Goal: Task Accomplishment & Management: Manage account settings

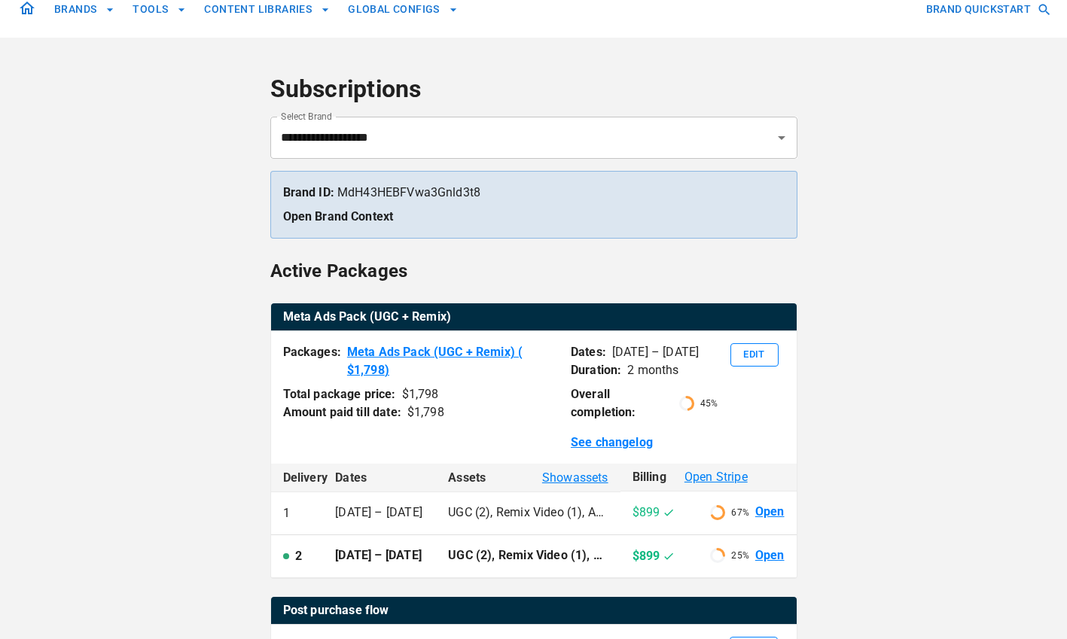
scroll to position [17, 0]
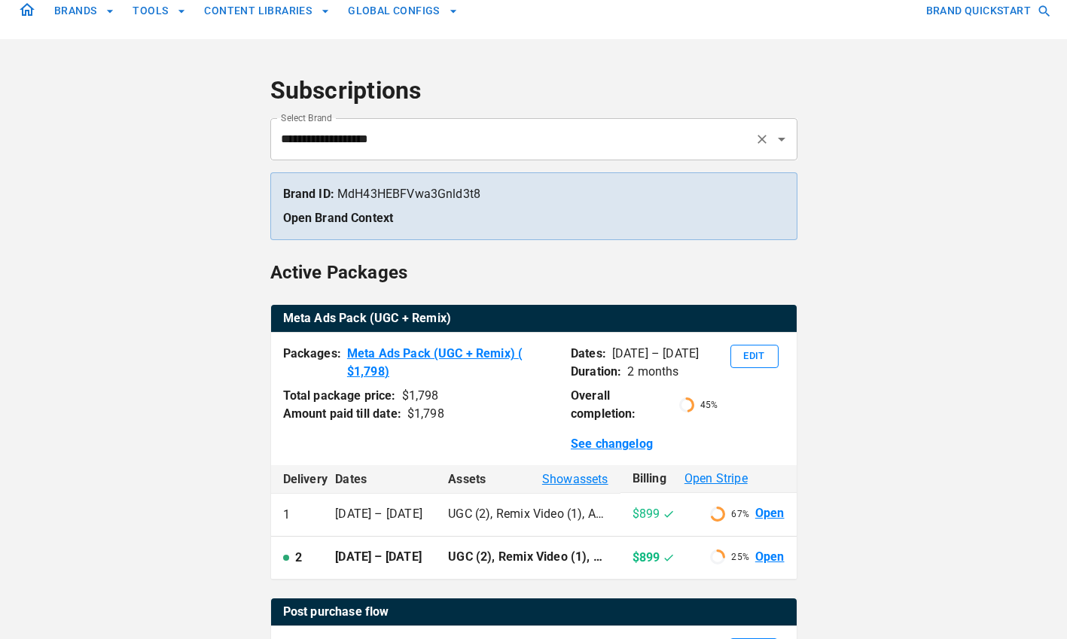
click at [465, 142] on input "**********" at bounding box center [512, 139] width 471 height 29
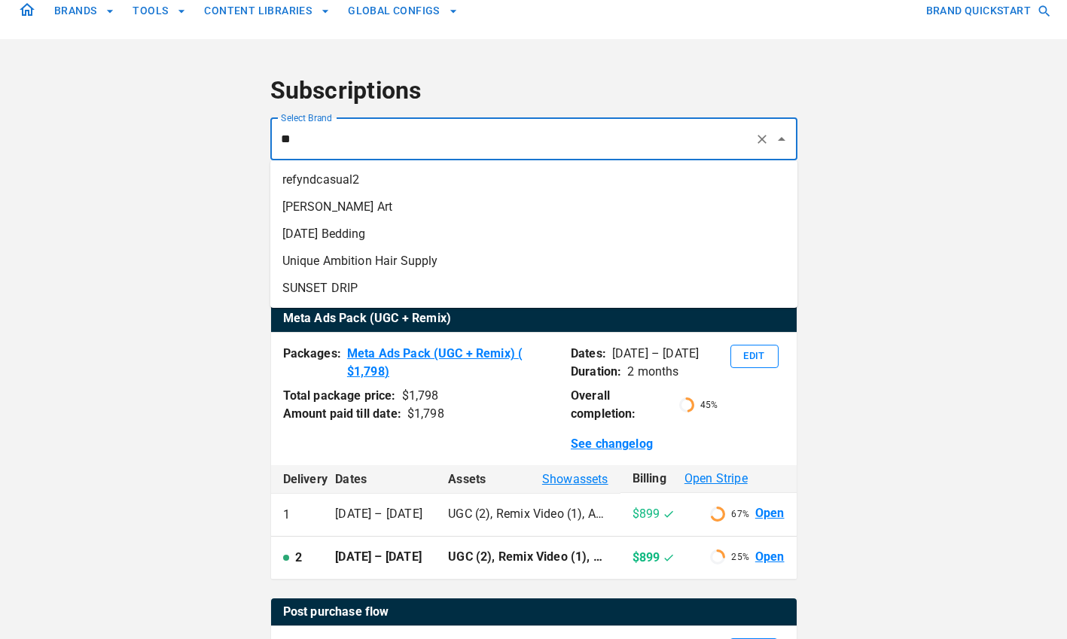
type input "*"
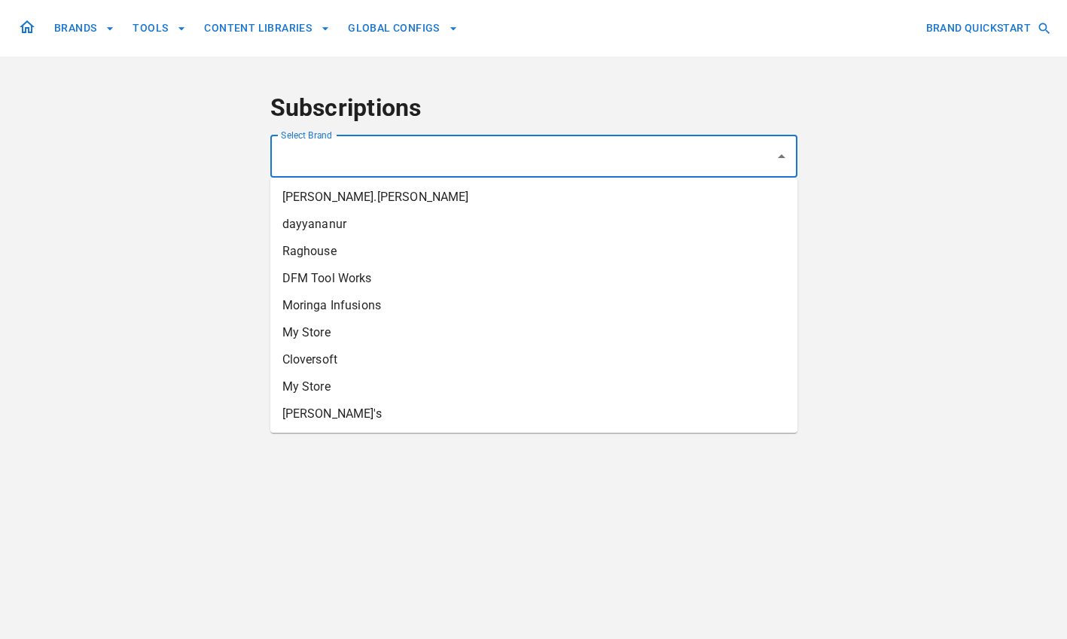
scroll to position [0, 0]
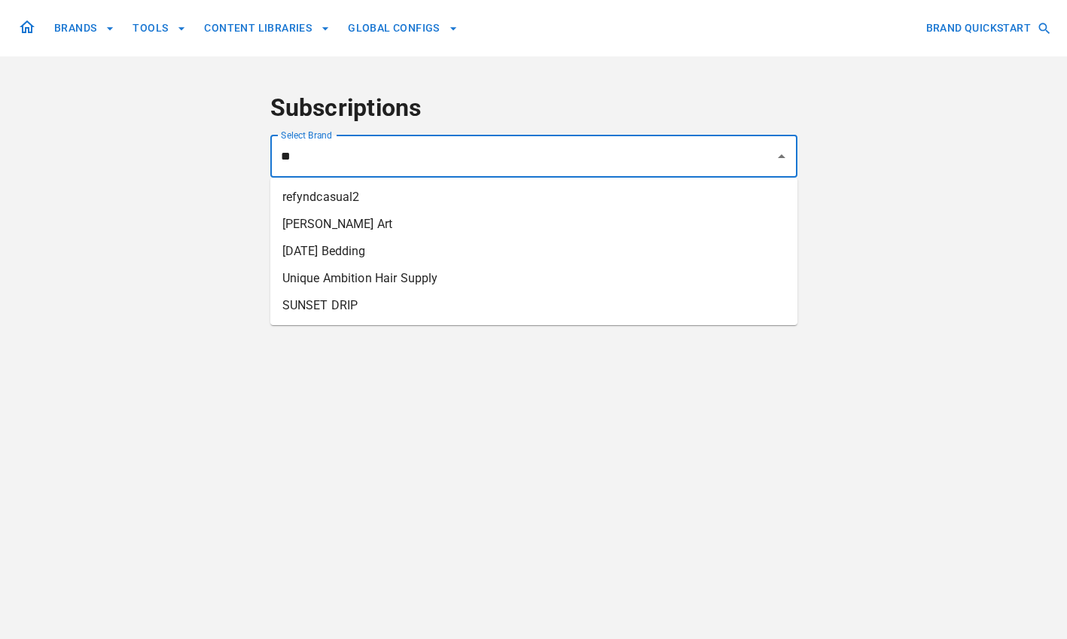
type input "*"
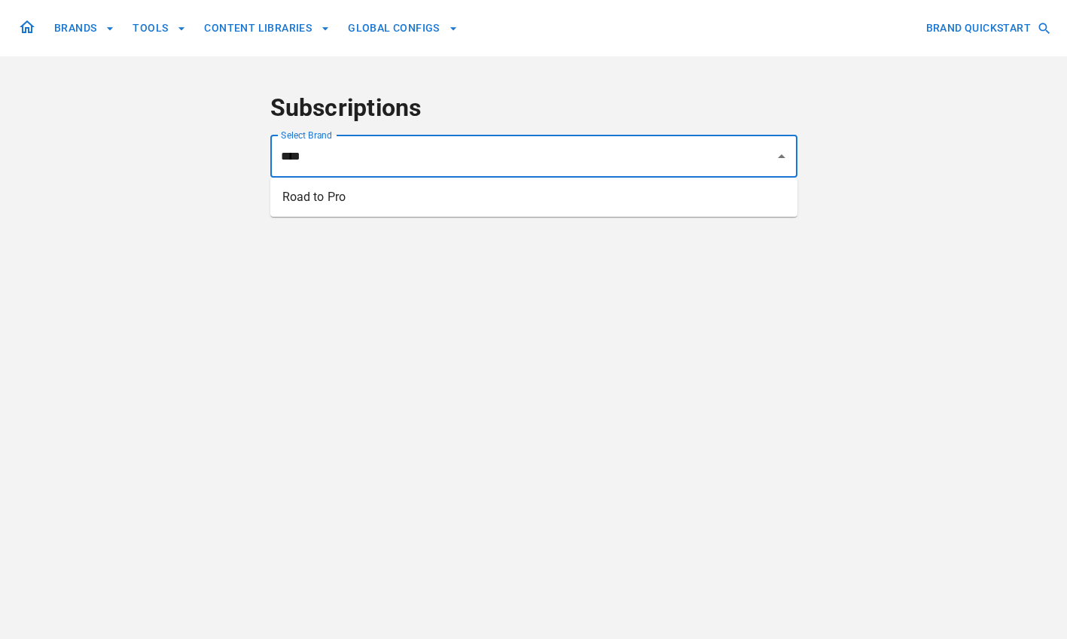
click at [426, 197] on li "Road to Pro" at bounding box center [533, 197] width 527 height 27
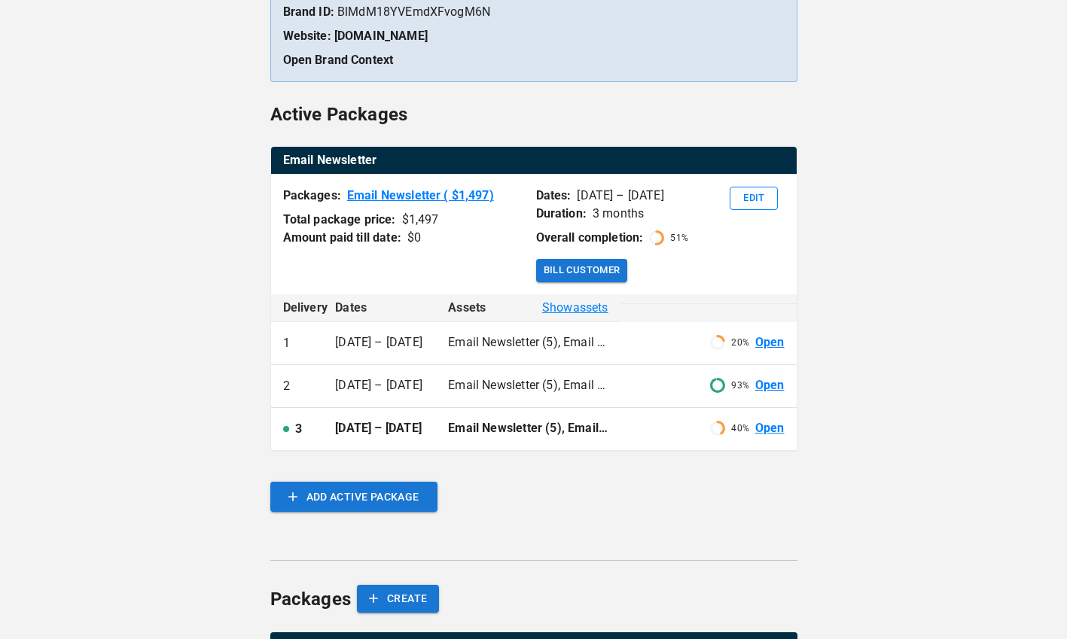
scroll to position [237, 0]
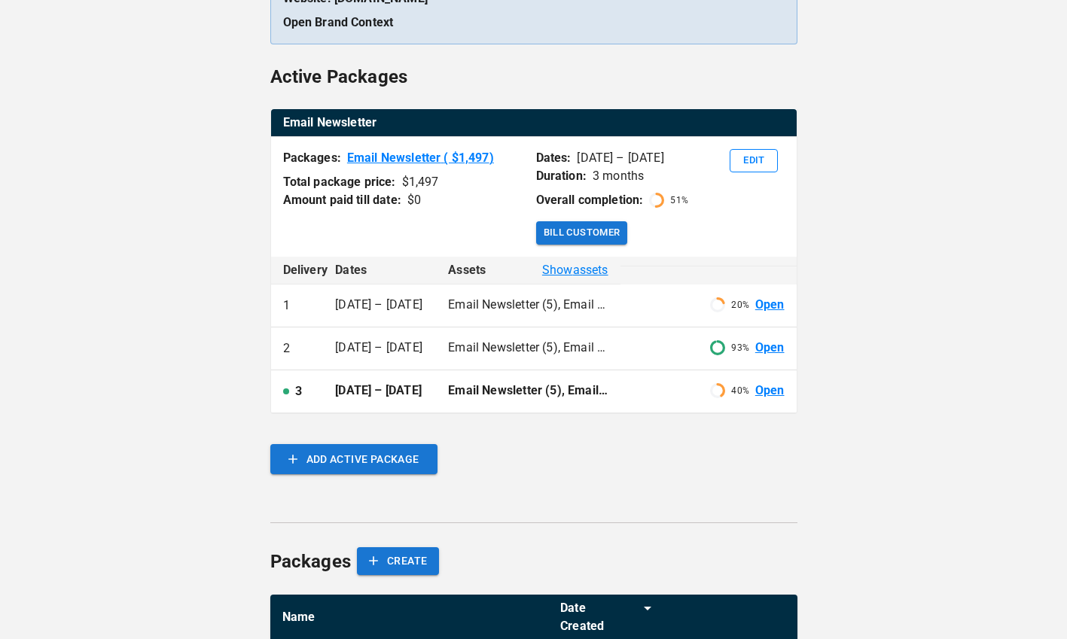
type input "**********"
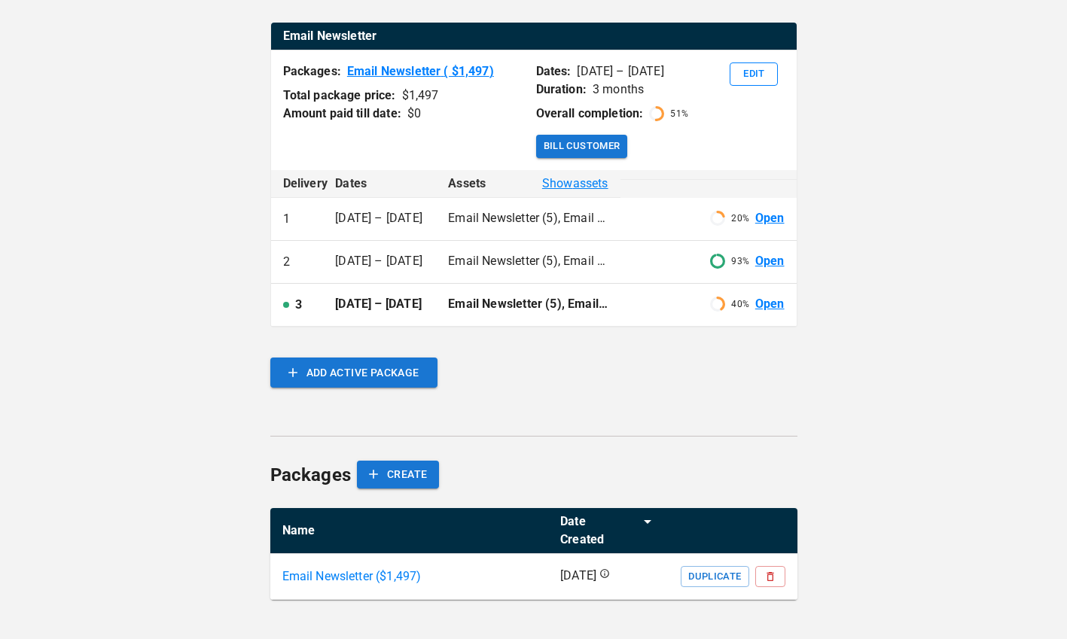
scroll to position [322, 0]
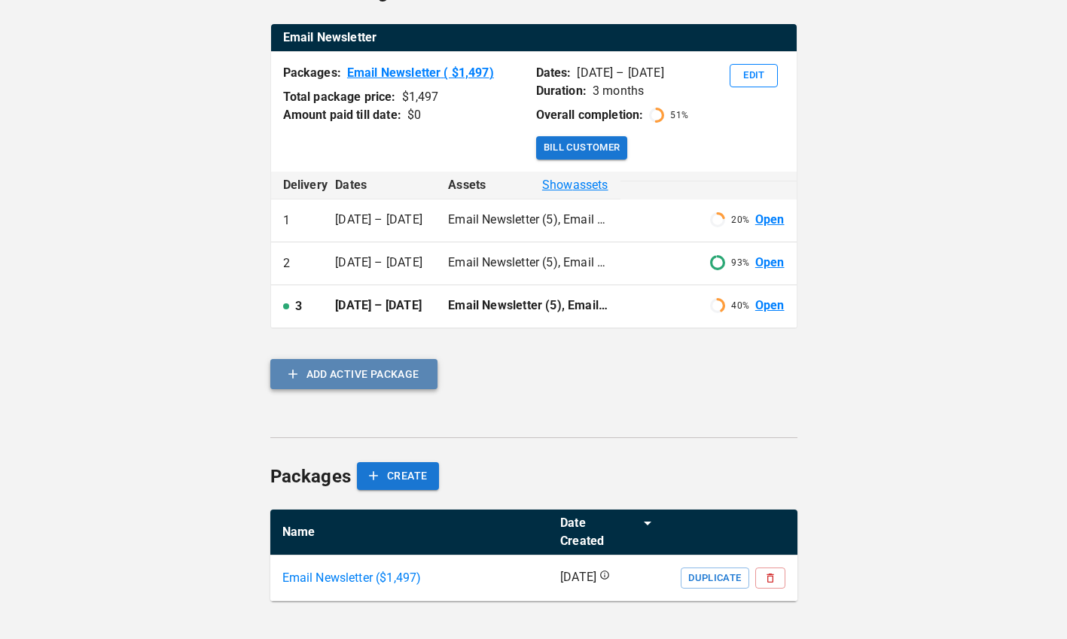
click at [351, 389] on button "ADD ACTIVE PACKAGE" at bounding box center [353, 374] width 167 height 30
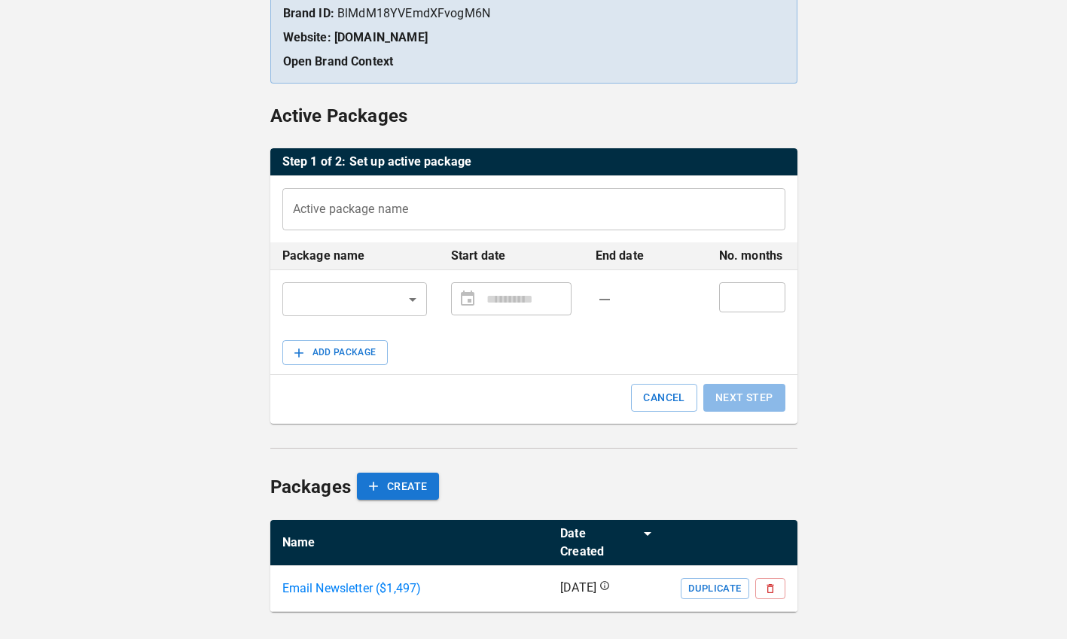
click at [369, 204] on input "Active package name" at bounding box center [533, 209] width 503 height 42
click at [323, 288] on body "**********" at bounding box center [533, 229] width 1067 height 855
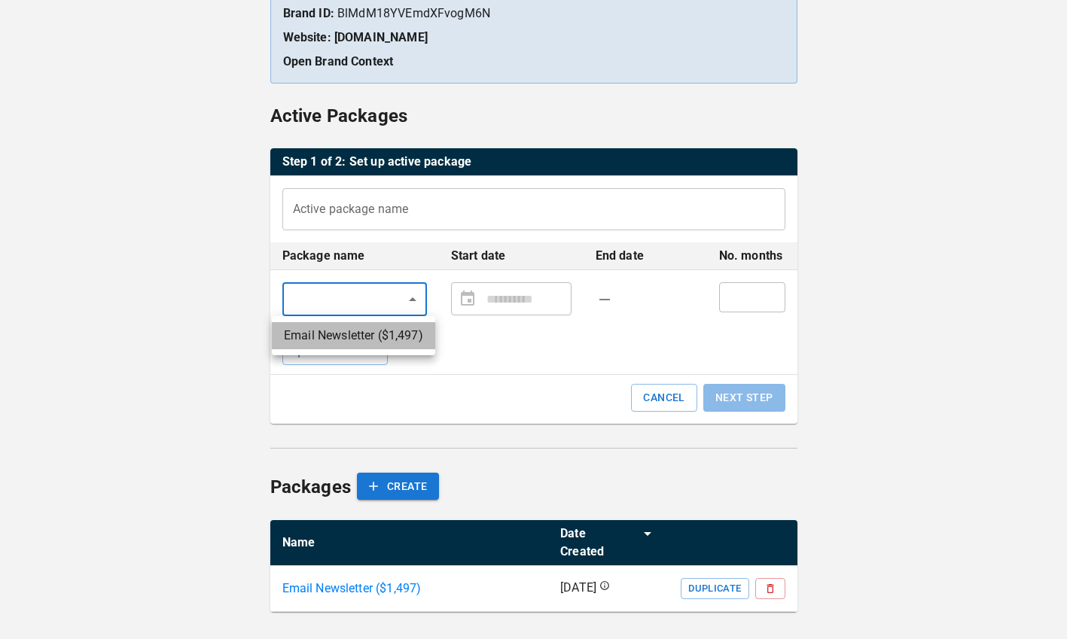
click at [337, 337] on li "Email Newsletter ($ 1,497 )" at bounding box center [353, 335] width 163 height 27
type input "**********"
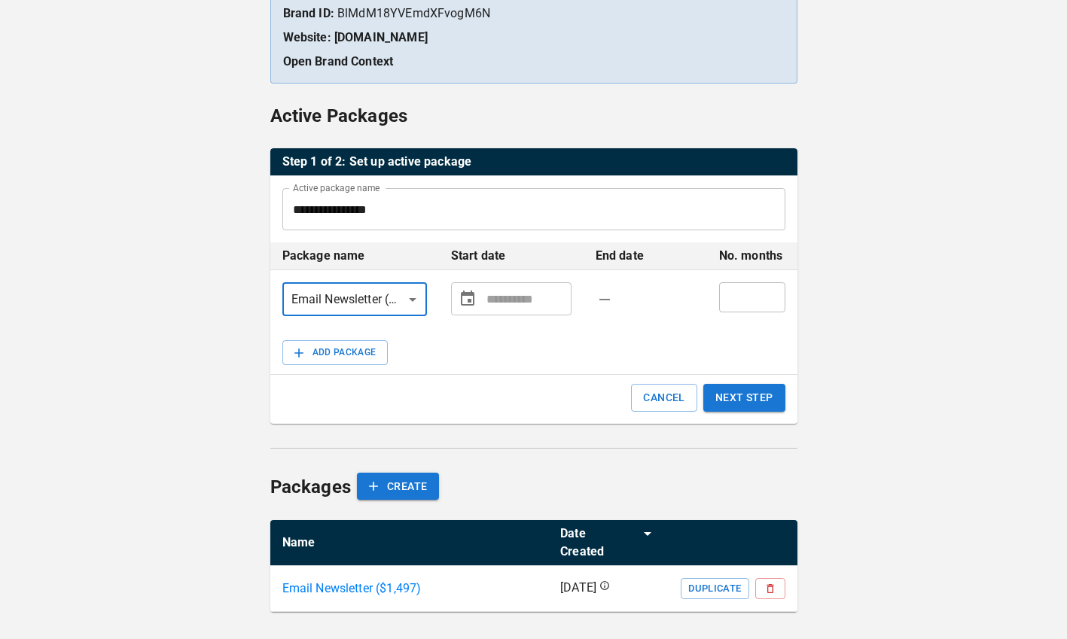
scroll to position [196, 0]
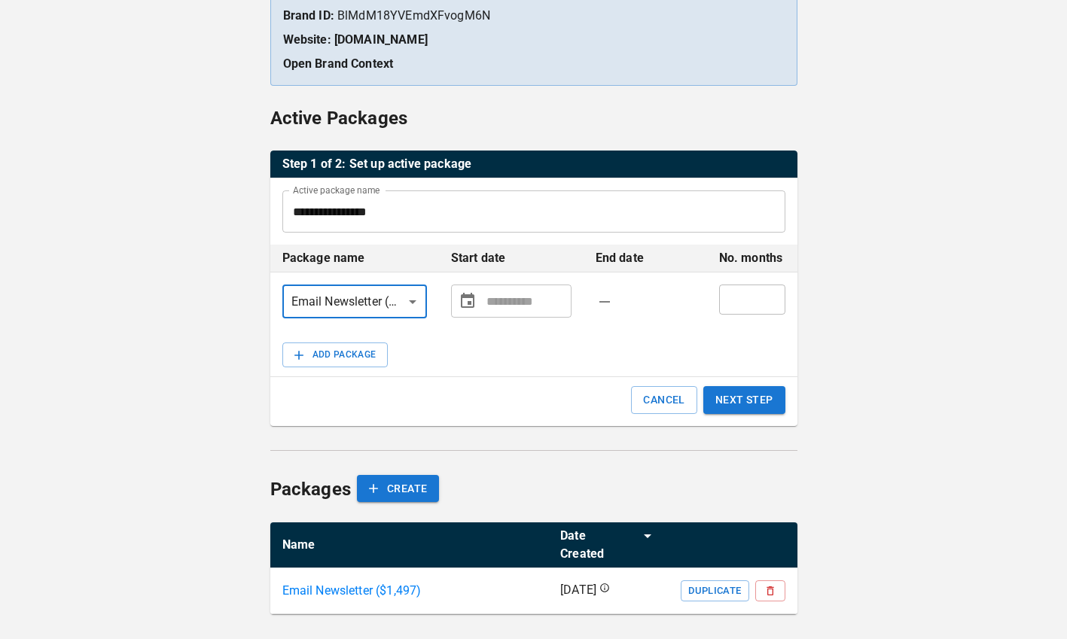
click at [484, 298] on div "​ ​" at bounding box center [511, 301] width 120 height 33
type input "**********"
click at [464, 308] on icon "Choose date" at bounding box center [467, 301] width 18 height 18
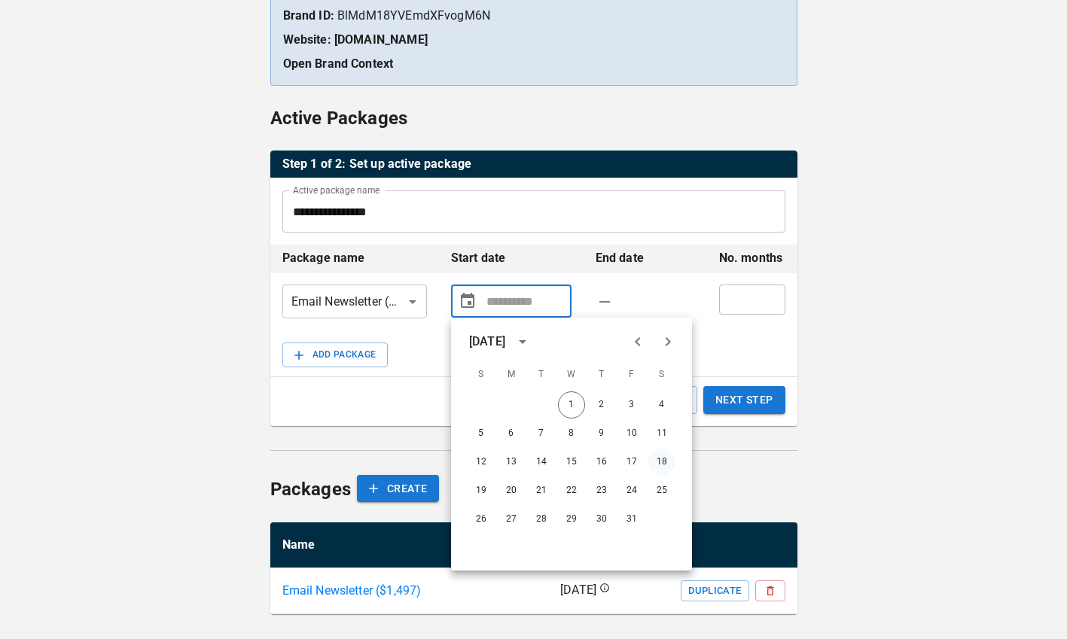
click at [664, 461] on button "18" at bounding box center [661, 462] width 27 height 27
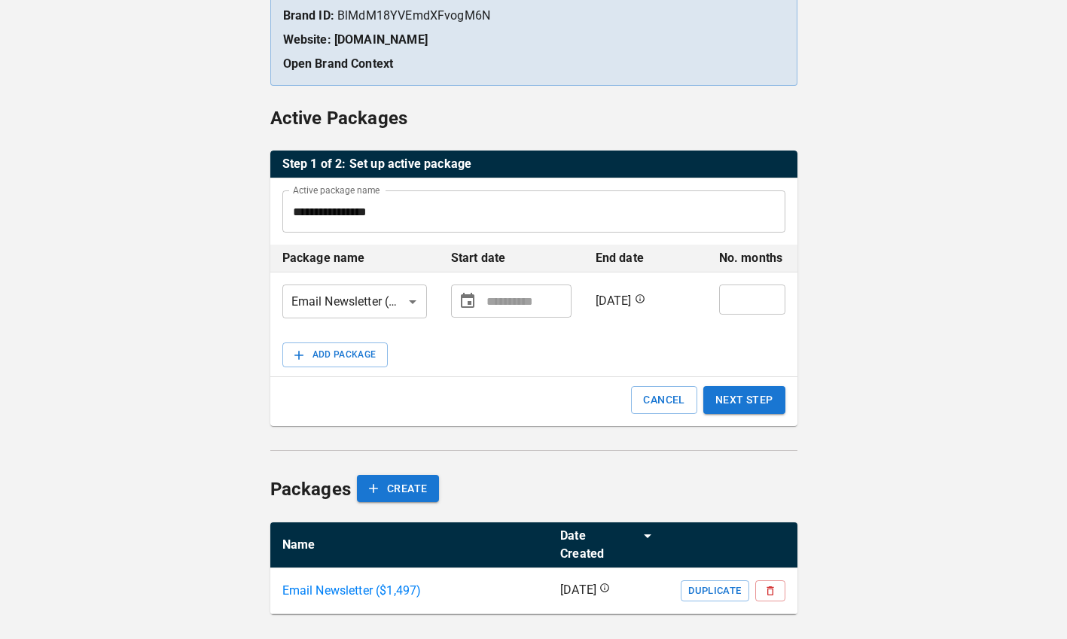
type input "**********"
click at [734, 304] on input "*" at bounding box center [752, 300] width 66 height 30
type input "*"
click at [698, 347] on div "ADD PACKAGE CANCEL NEXT STEP" at bounding box center [533, 379] width 527 height 96
click at [753, 399] on button "NEXT STEP" at bounding box center [744, 400] width 82 height 28
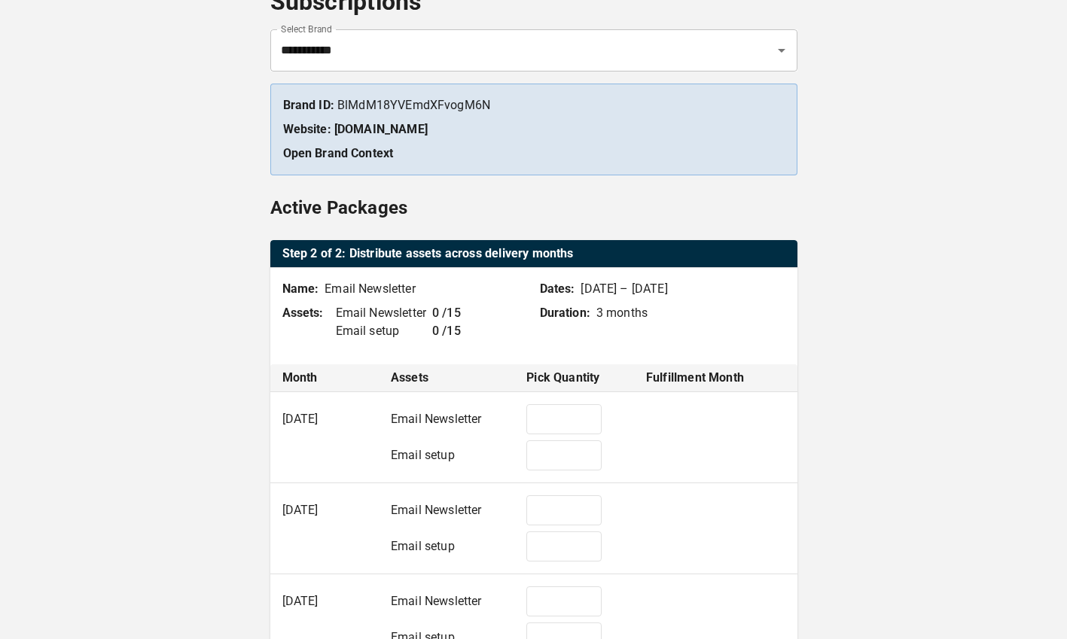
type input "*"
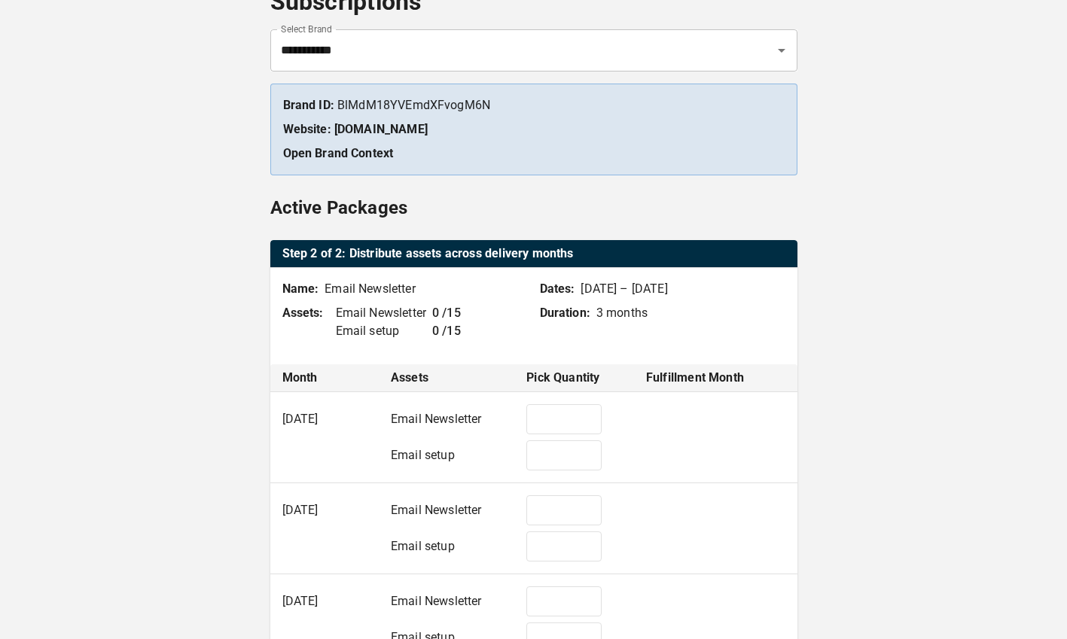
type input "*"
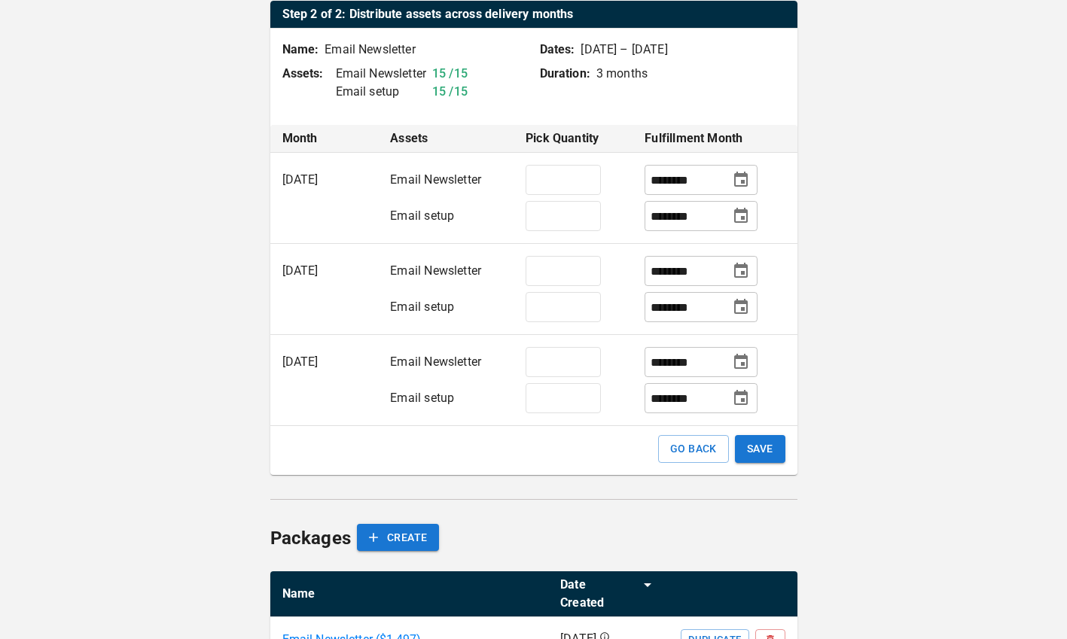
scroll to position [397, 0]
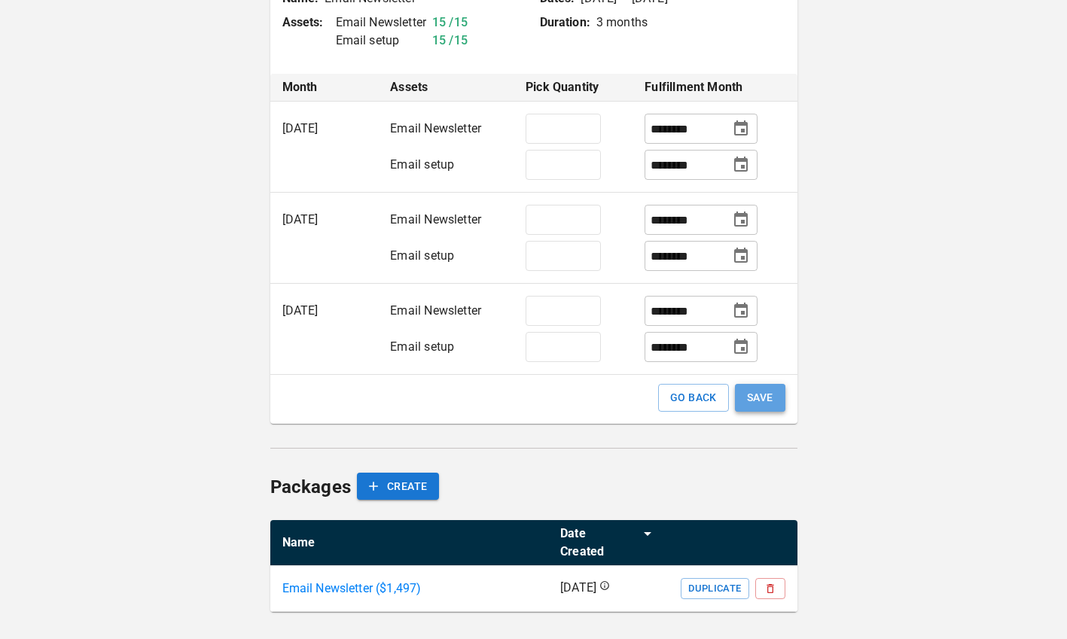
click at [760, 398] on button "SAVE" at bounding box center [760, 398] width 50 height 28
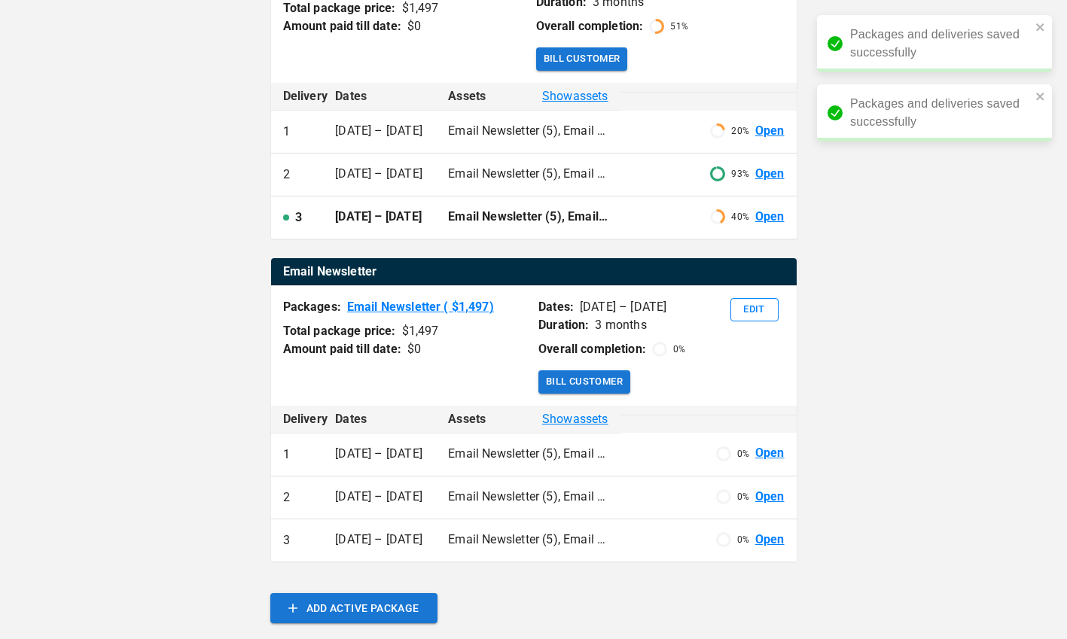
scroll to position [453, 0]
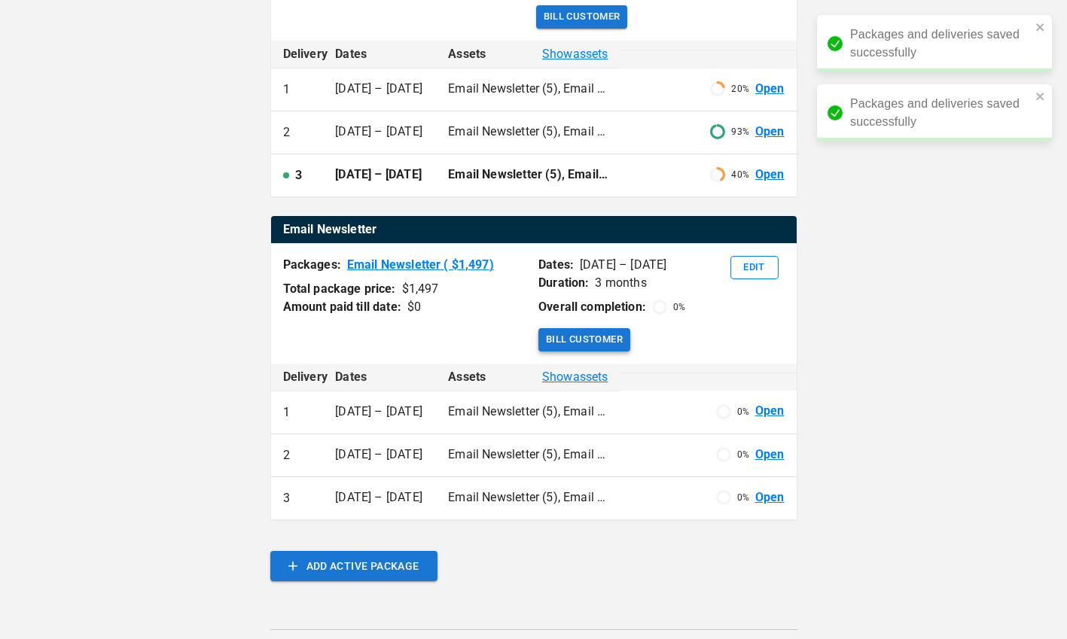
click at [614, 352] on button "Bill Customer" at bounding box center [584, 339] width 92 height 23
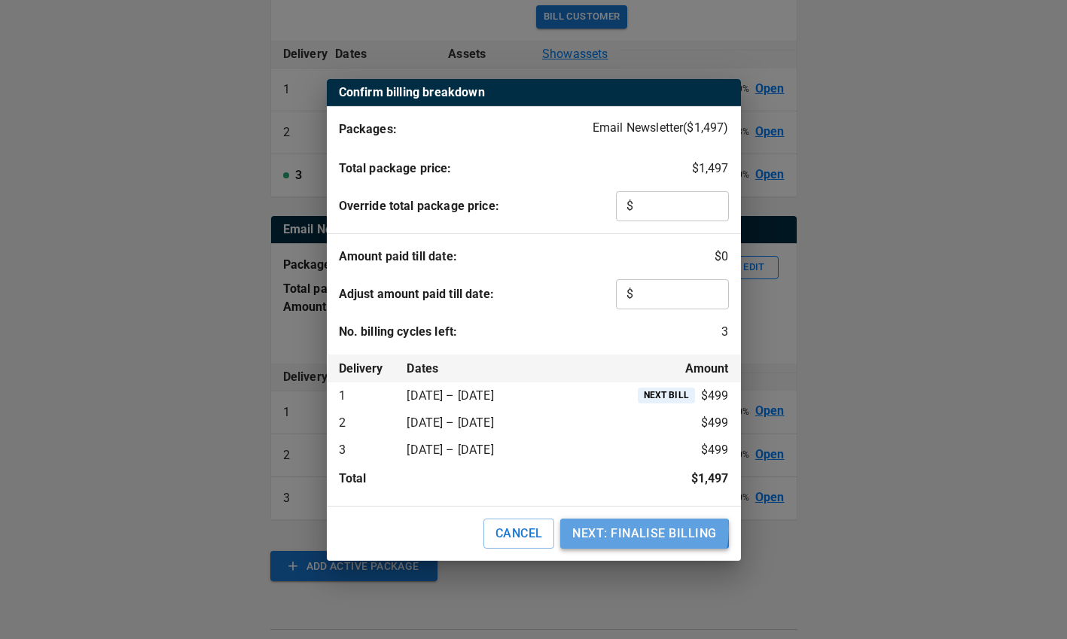
click at [628, 530] on button "NEXT: FINALISE BILLING" at bounding box center [644, 534] width 168 height 30
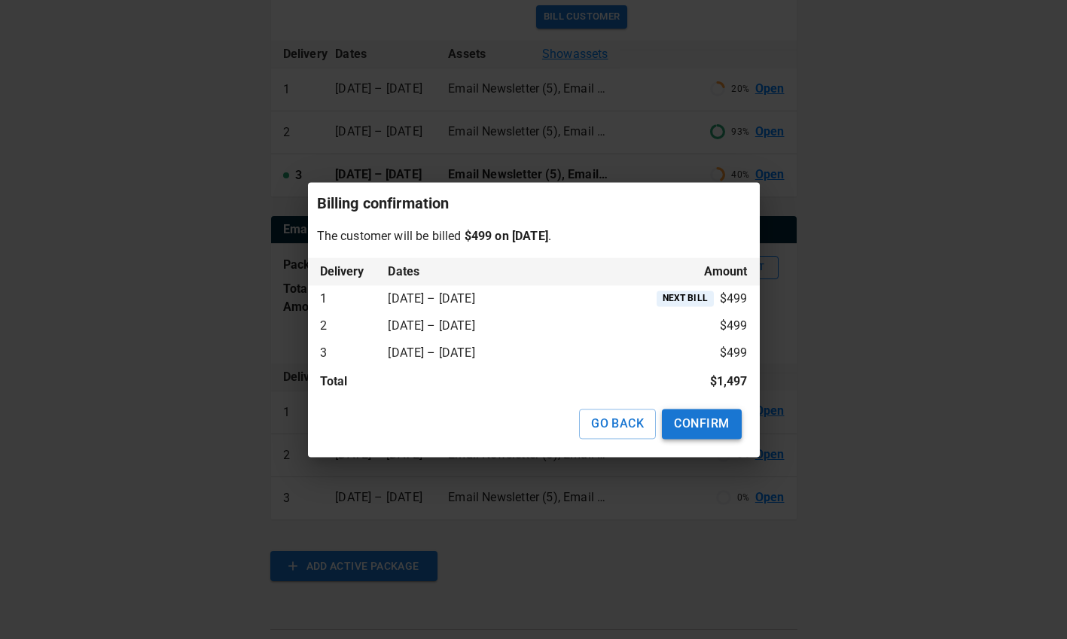
click at [711, 425] on button "CONFIRM" at bounding box center [701, 424] width 79 height 30
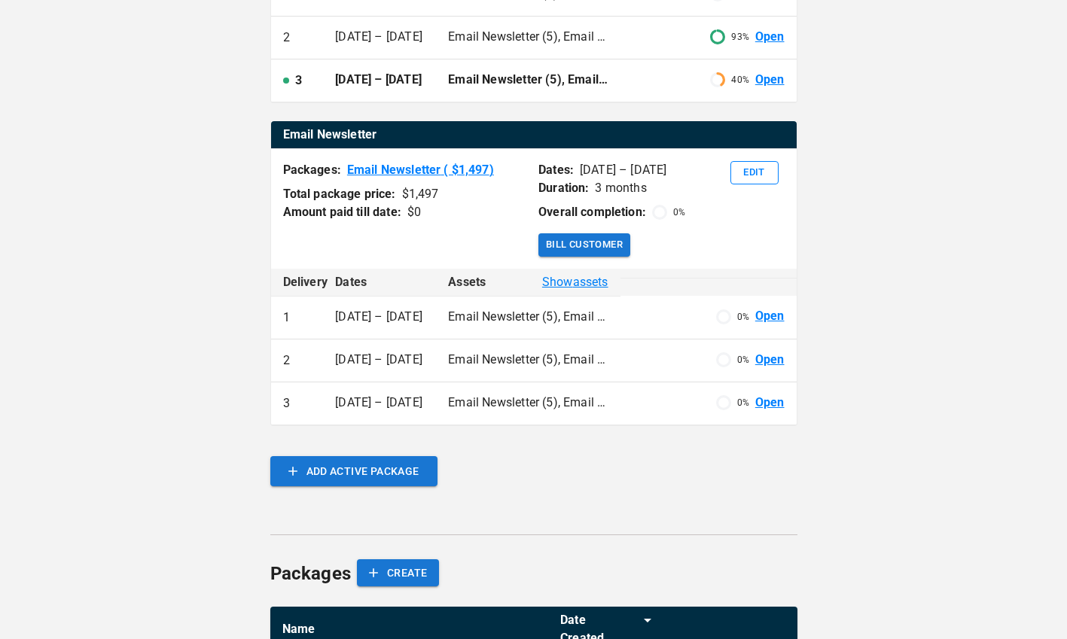
scroll to position [550, 0]
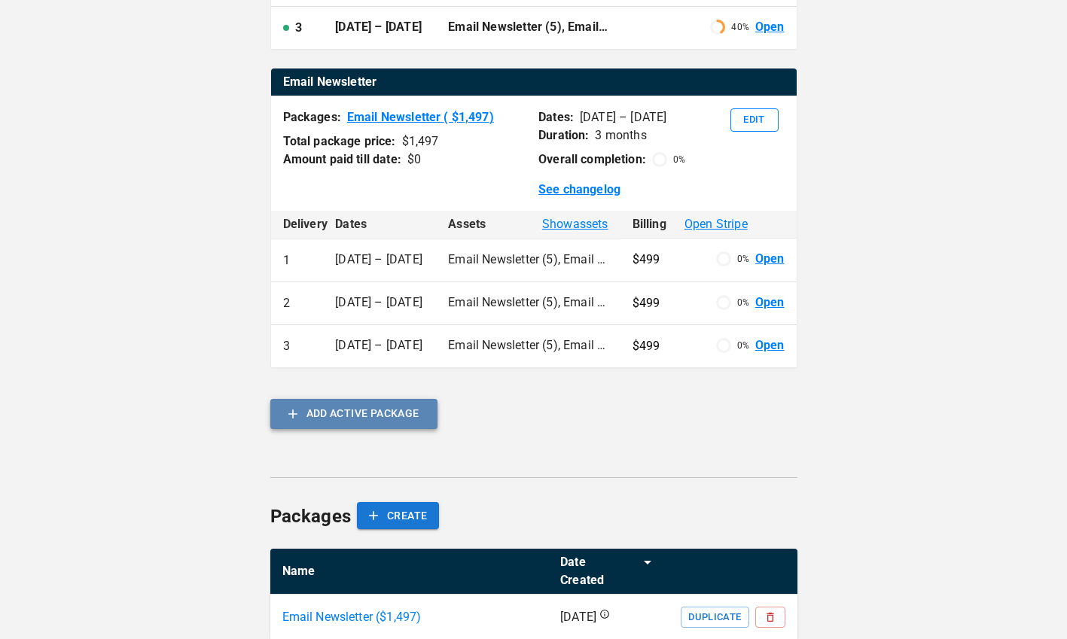
click at [324, 429] on button "ADD ACTIVE PACKAGE" at bounding box center [353, 414] width 167 height 30
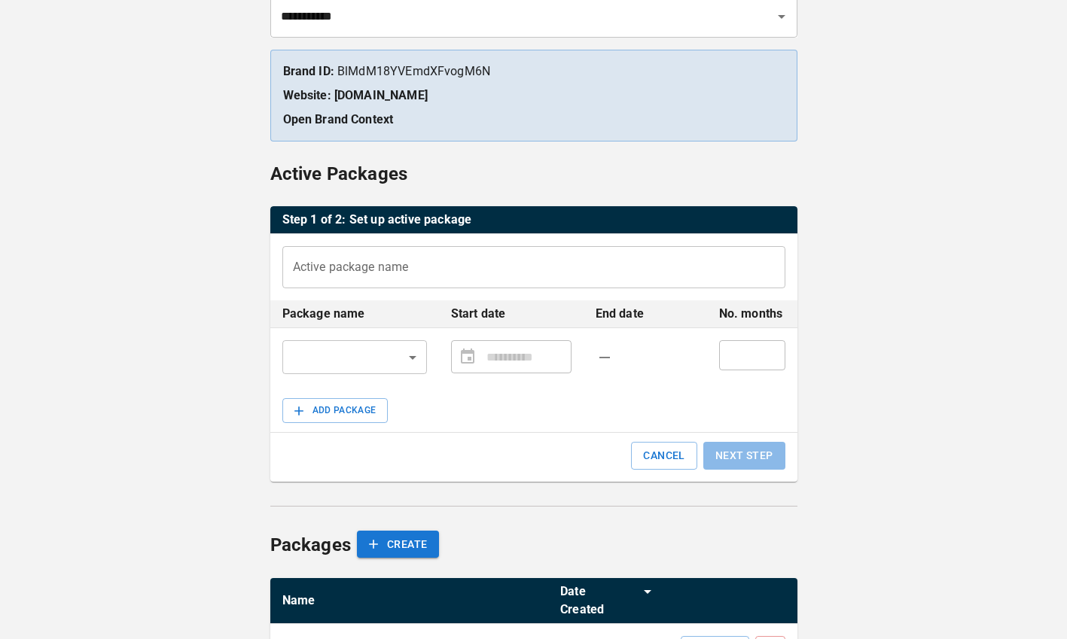
scroll to position [198, 0]
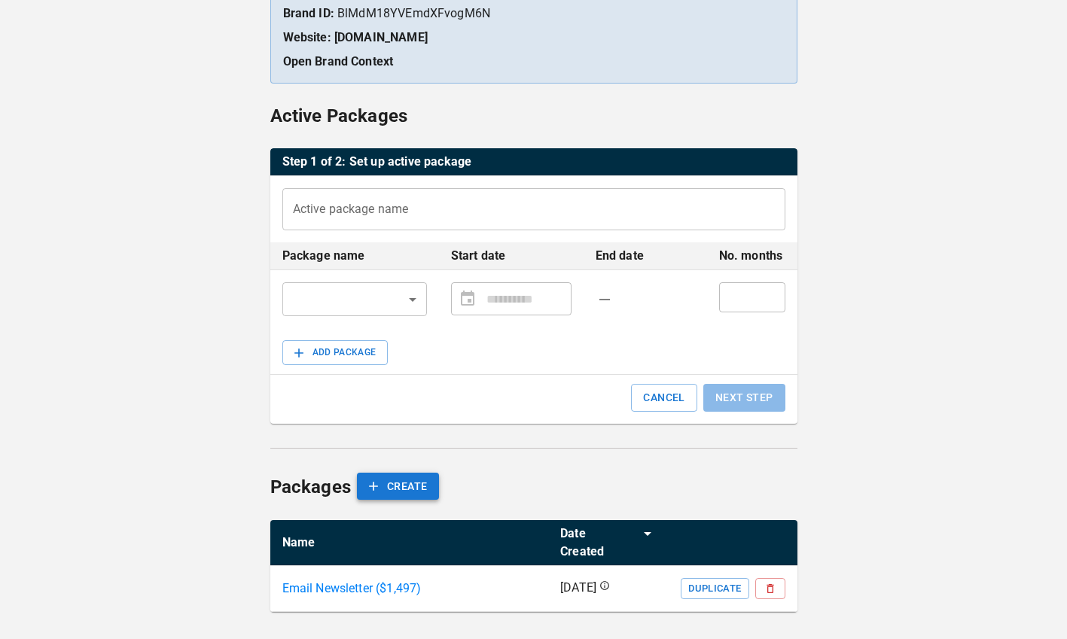
click at [407, 486] on button "CREATE" at bounding box center [398, 487] width 82 height 28
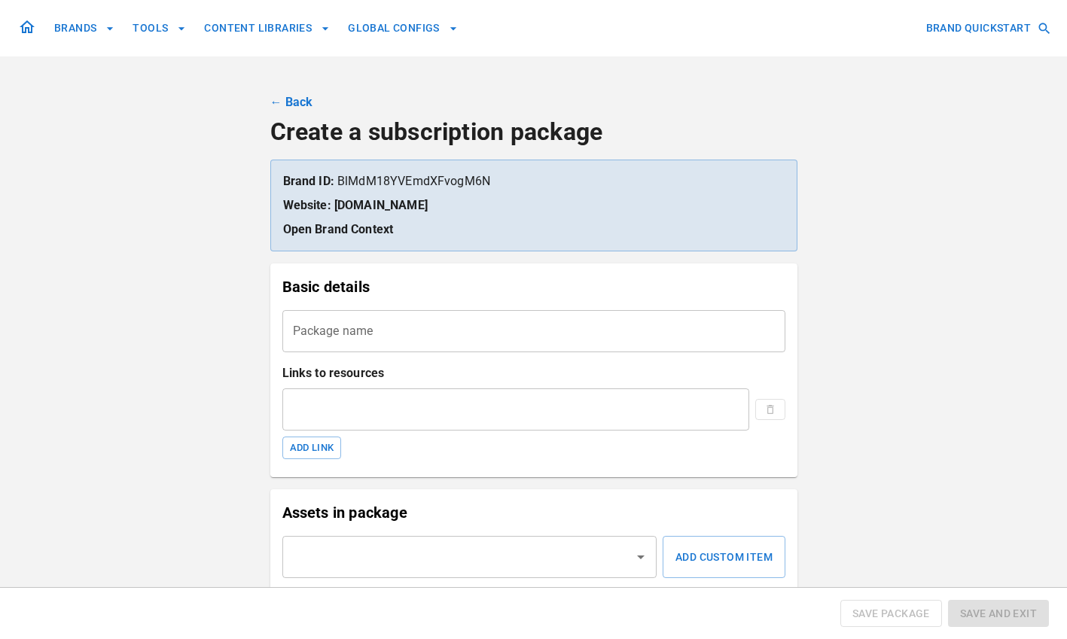
click at [403, 395] on input "text" at bounding box center [516, 409] width 468 height 42
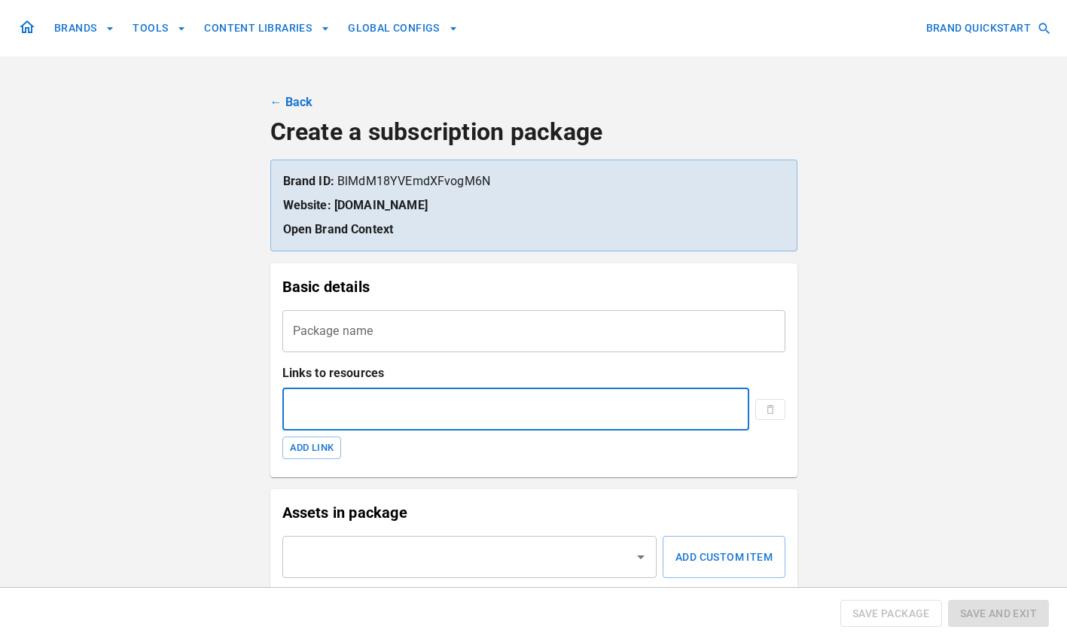
click at [354, 343] on input "Package name" at bounding box center [533, 331] width 503 height 42
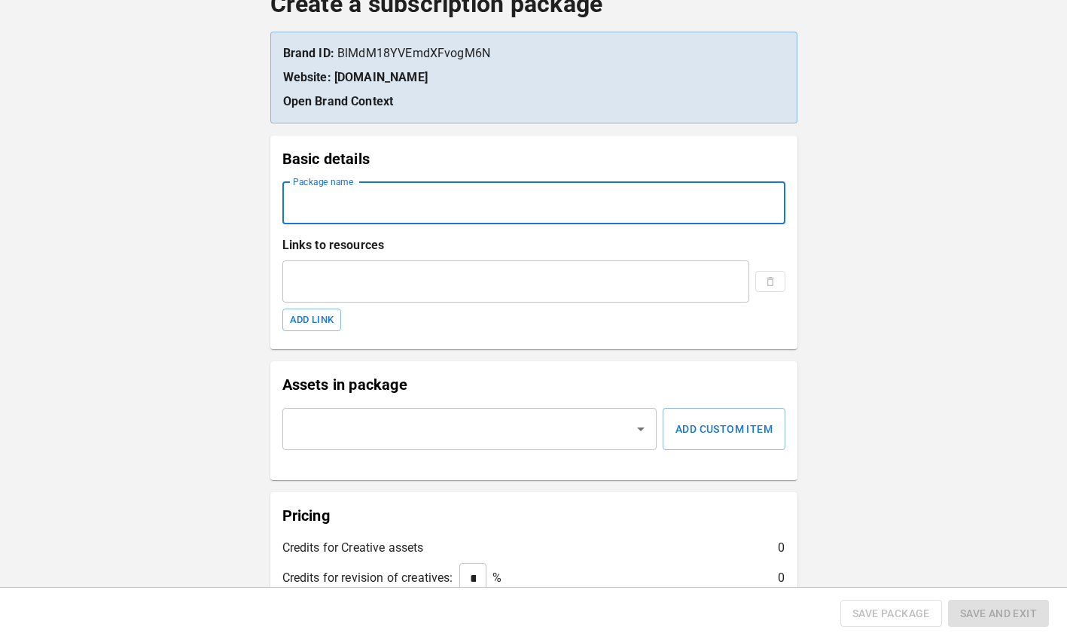
scroll to position [126, 0]
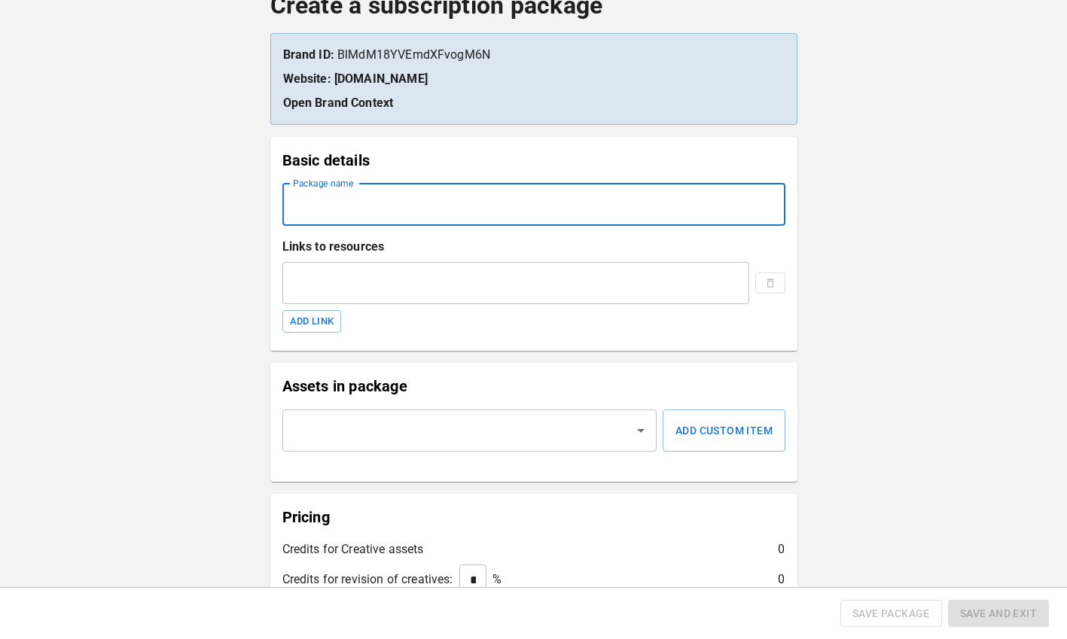
paste input "**********"
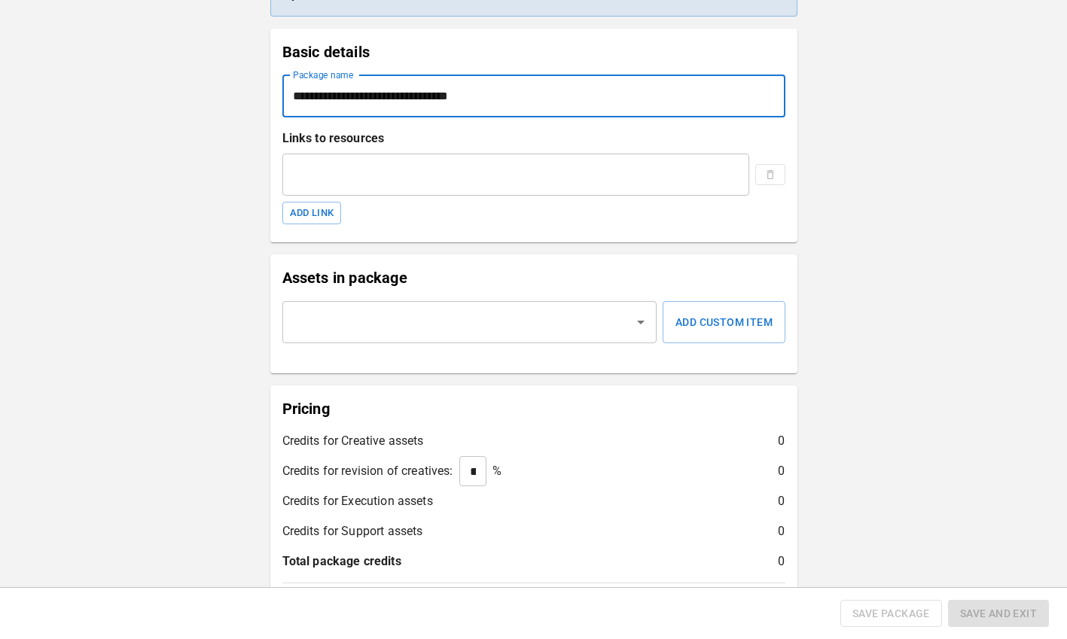
type input "**********"
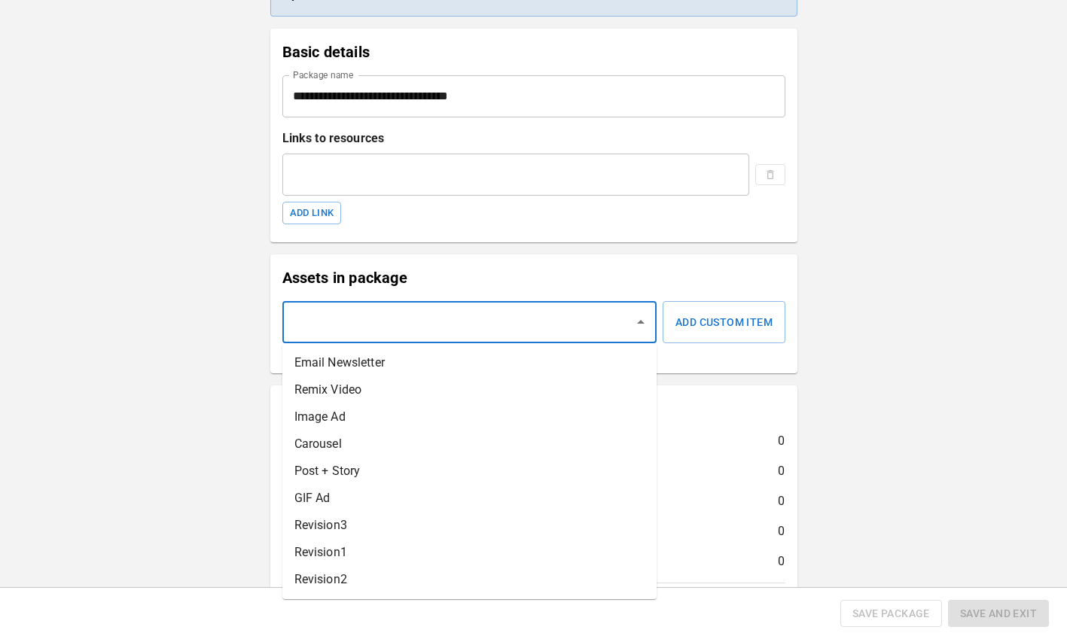
click at [479, 333] on input "text" at bounding box center [458, 322] width 339 height 29
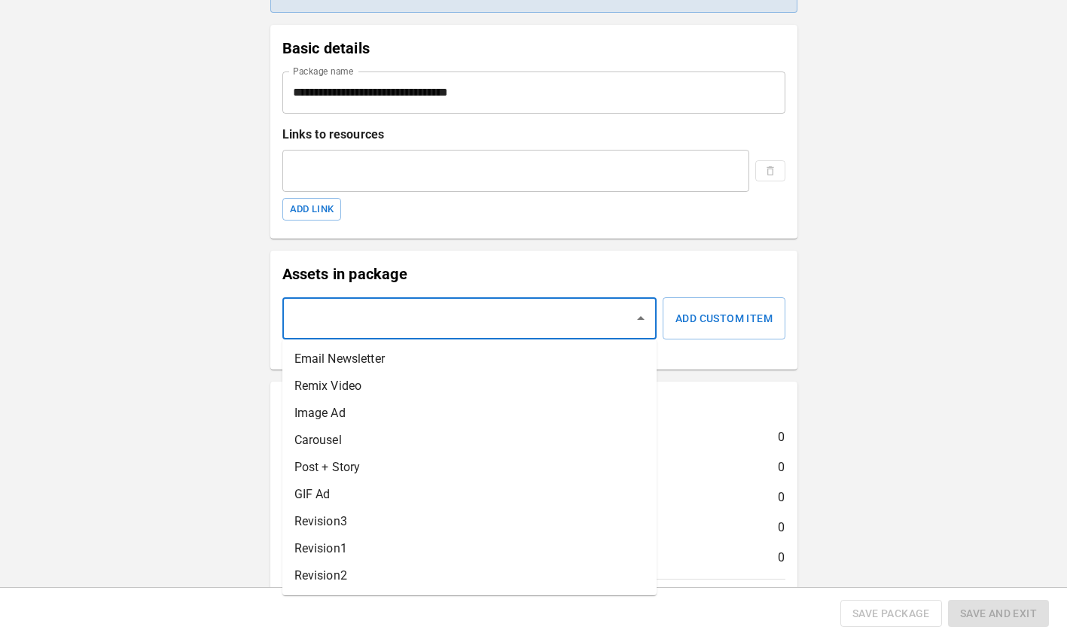
click at [431, 412] on li "Image Ad" at bounding box center [469, 413] width 374 height 27
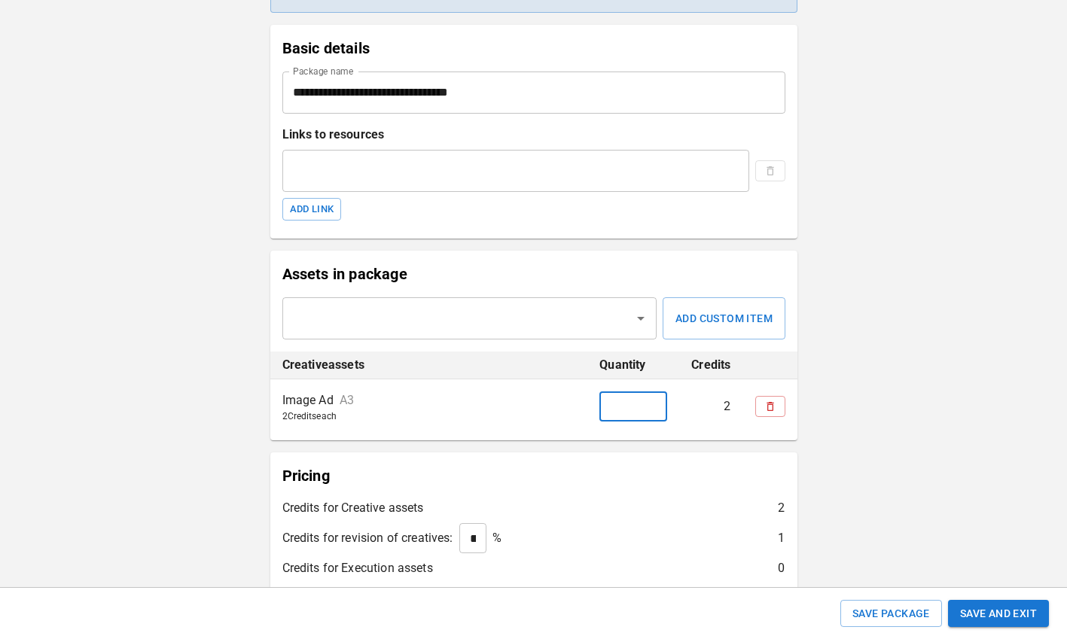
click at [624, 409] on input "*" at bounding box center [633, 406] width 68 height 30
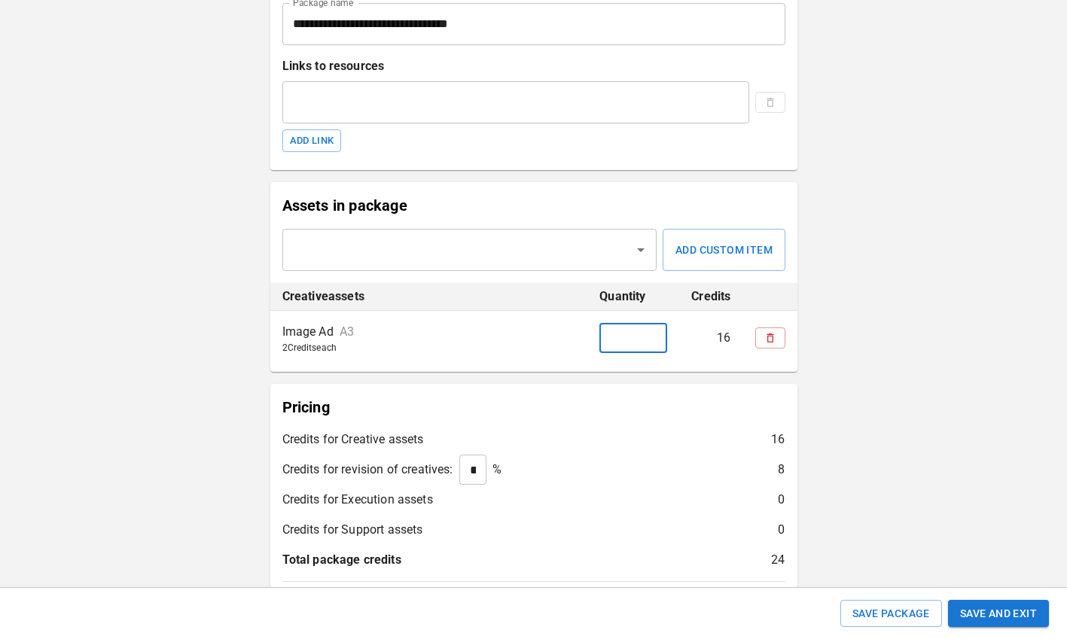
scroll to position [309, 0]
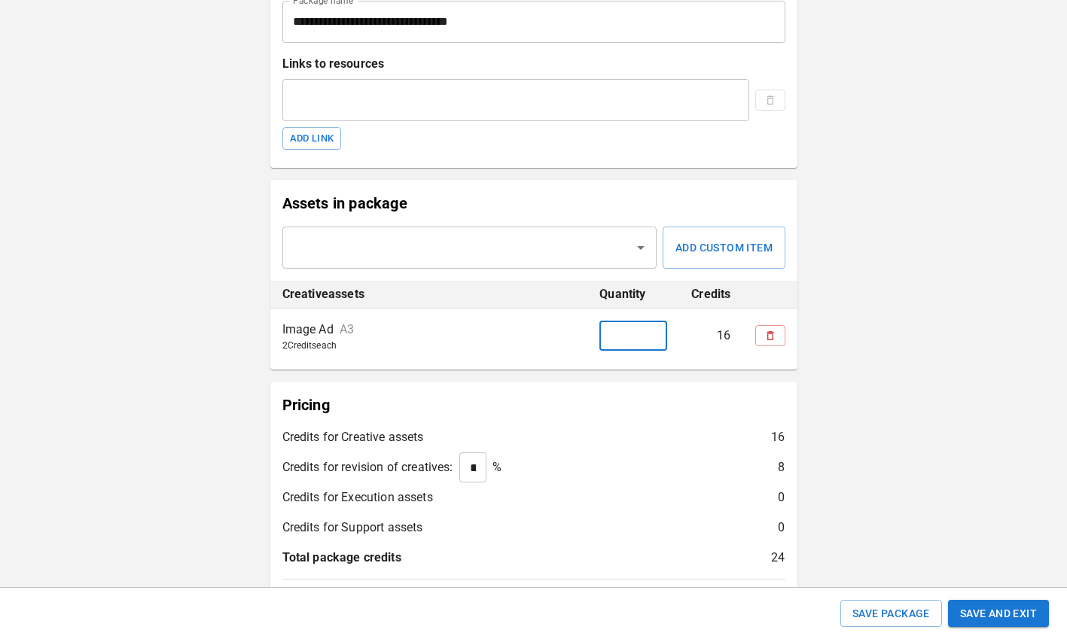
type input "*"
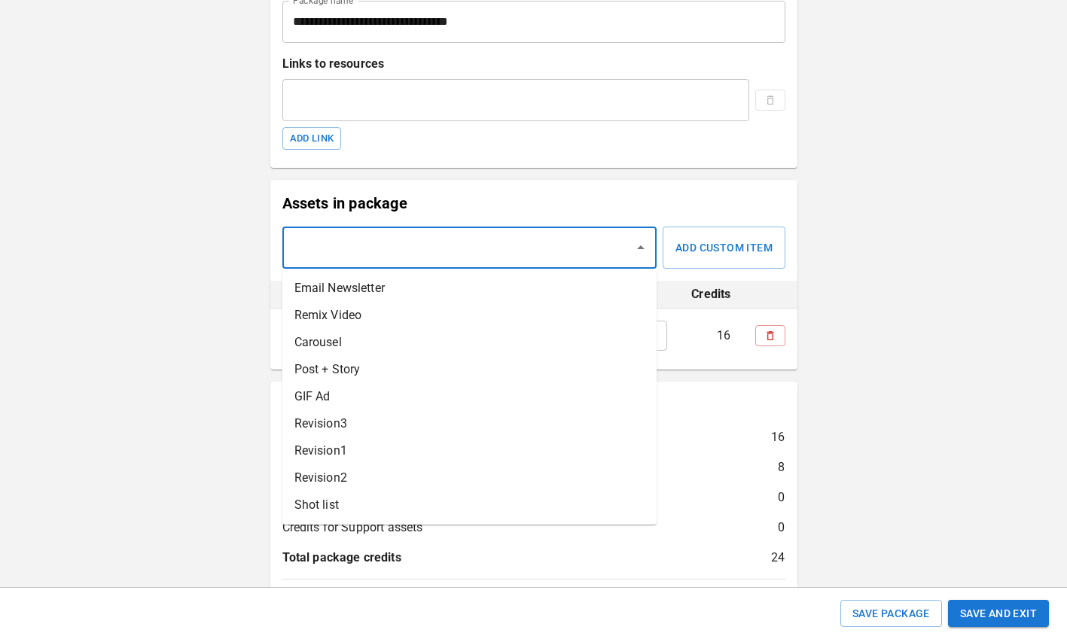
click at [391, 245] on input "text" at bounding box center [458, 247] width 339 height 29
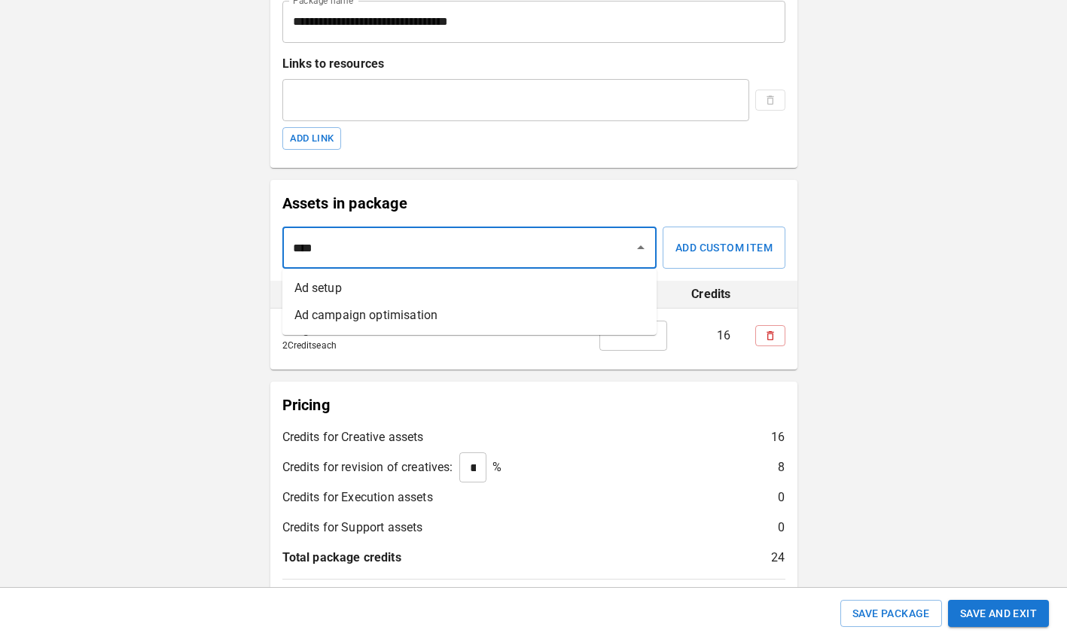
type input "*****"
click at [512, 285] on li "Ad setup" at bounding box center [469, 288] width 374 height 27
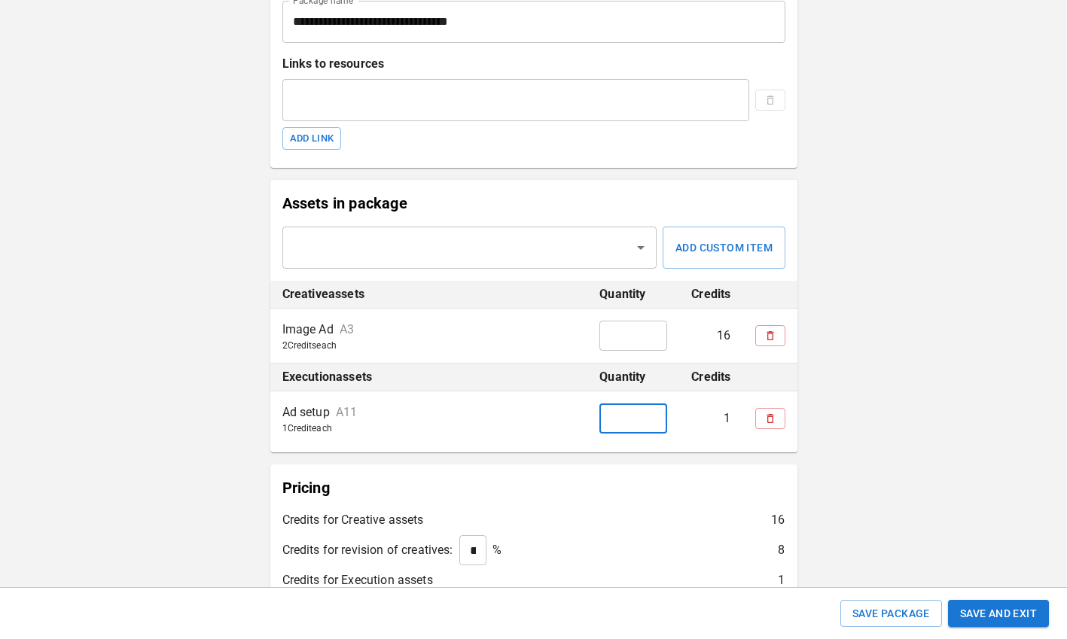
click at [627, 419] on input "*" at bounding box center [633, 419] width 68 height 30
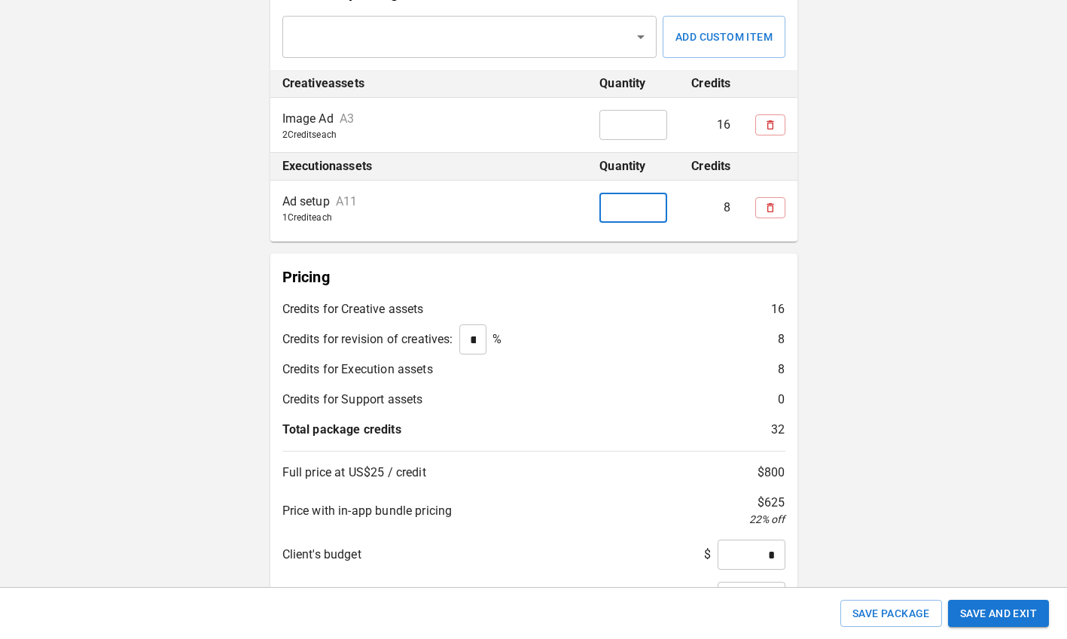
scroll to position [602, 0]
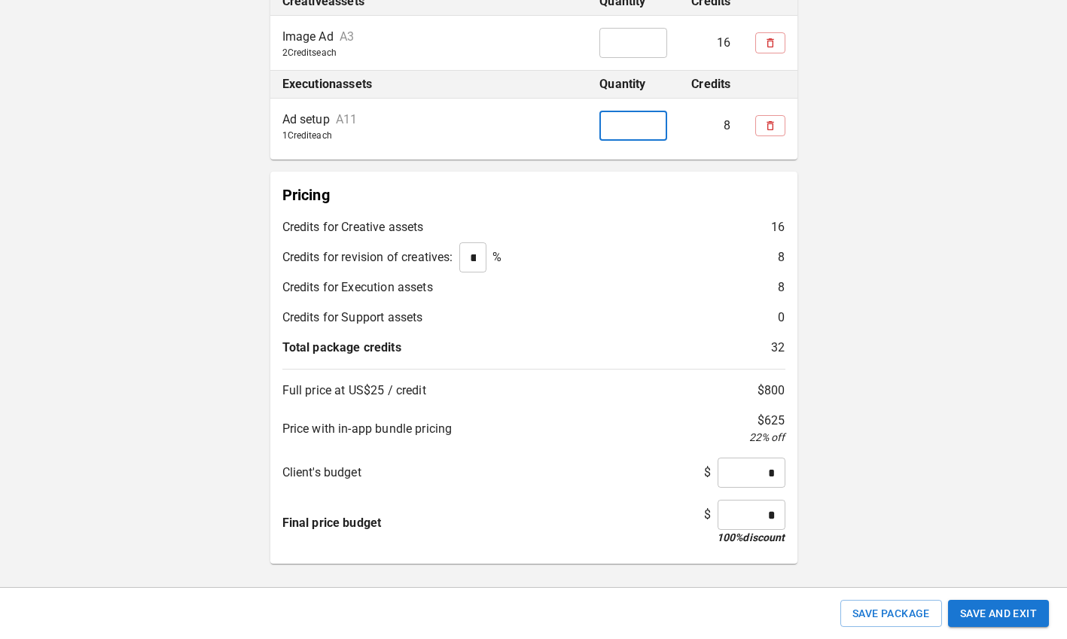
type input "*"
click at [769, 511] on input "*" at bounding box center [751, 515] width 68 height 30
type input "*****"
click at [882, 488] on div "**********" at bounding box center [533, 18] width 1067 height 1241
click at [972, 611] on button "Save and Exit" at bounding box center [998, 614] width 101 height 28
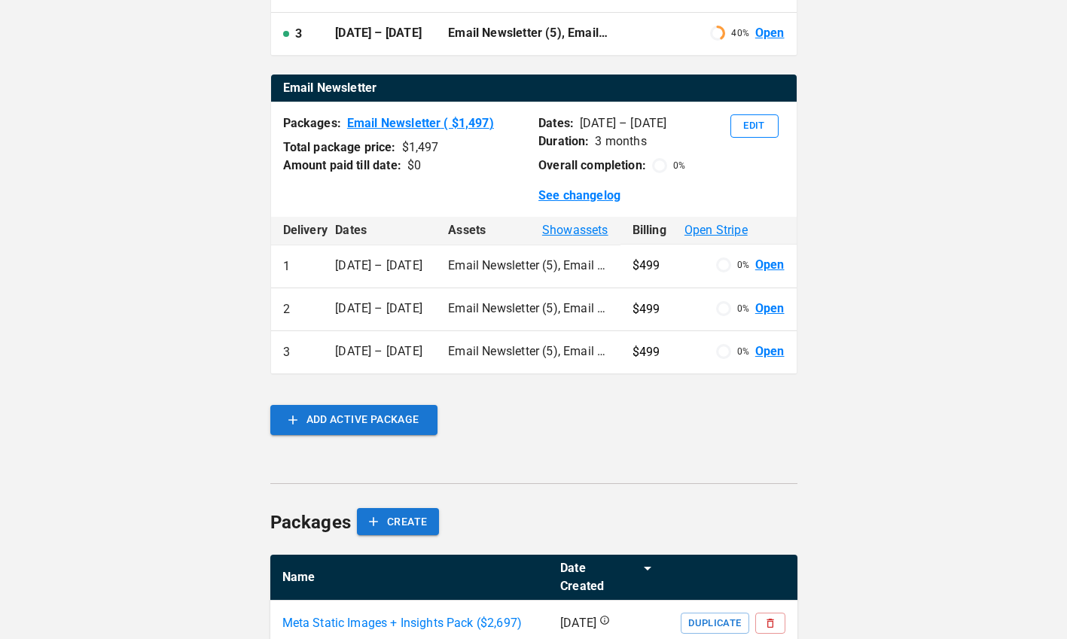
scroll to position [725, 0]
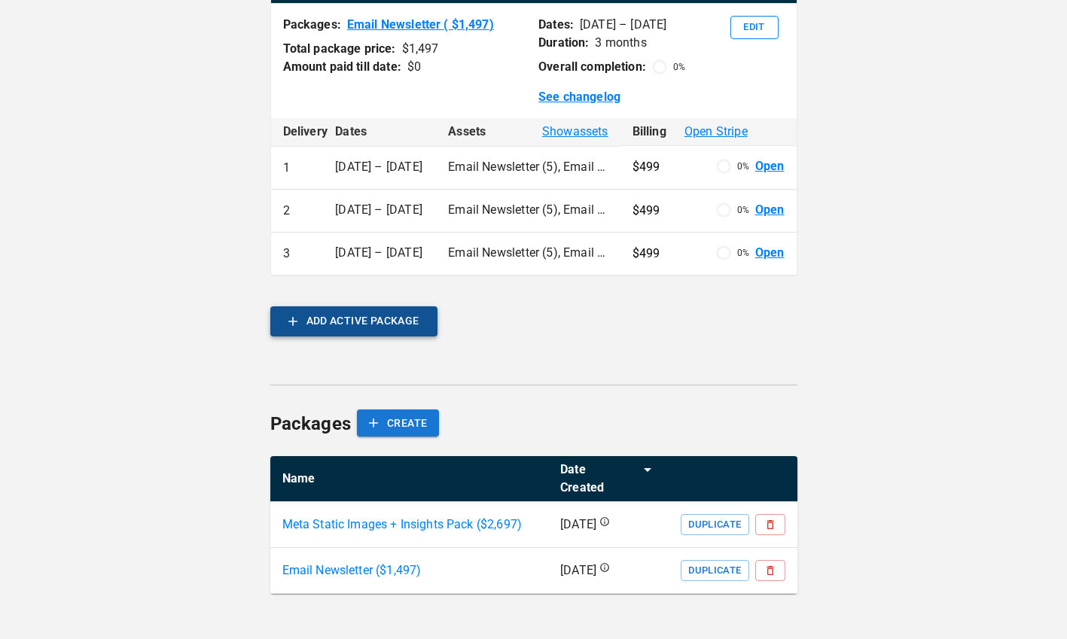
click at [413, 337] on button "ADD ACTIVE PACKAGE" at bounding box center [353, 321] width 167 height 30
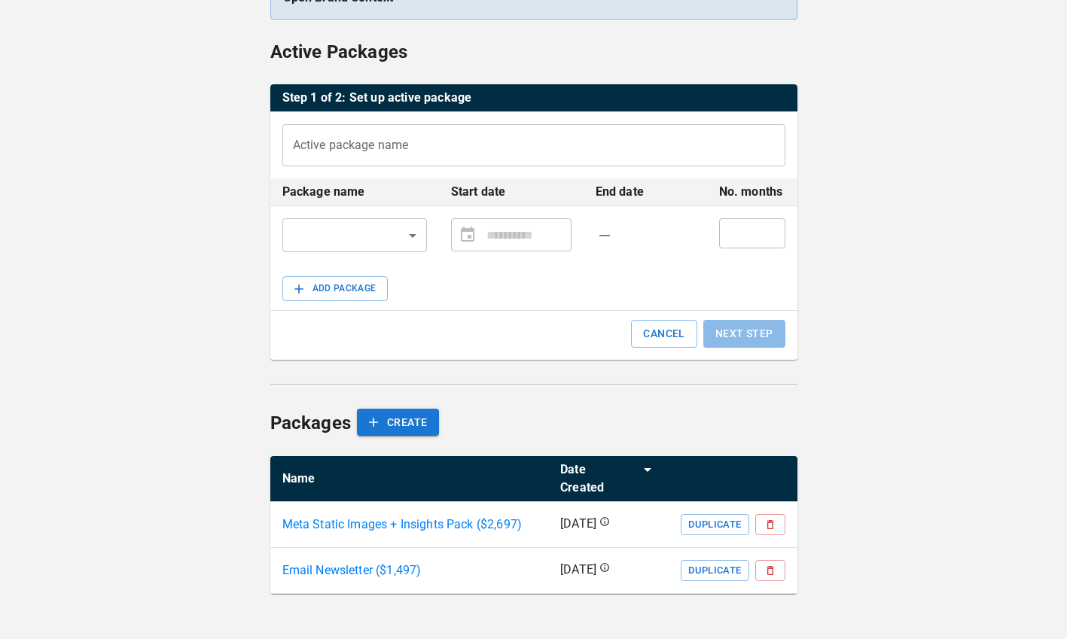
scroll to position [186, 0]
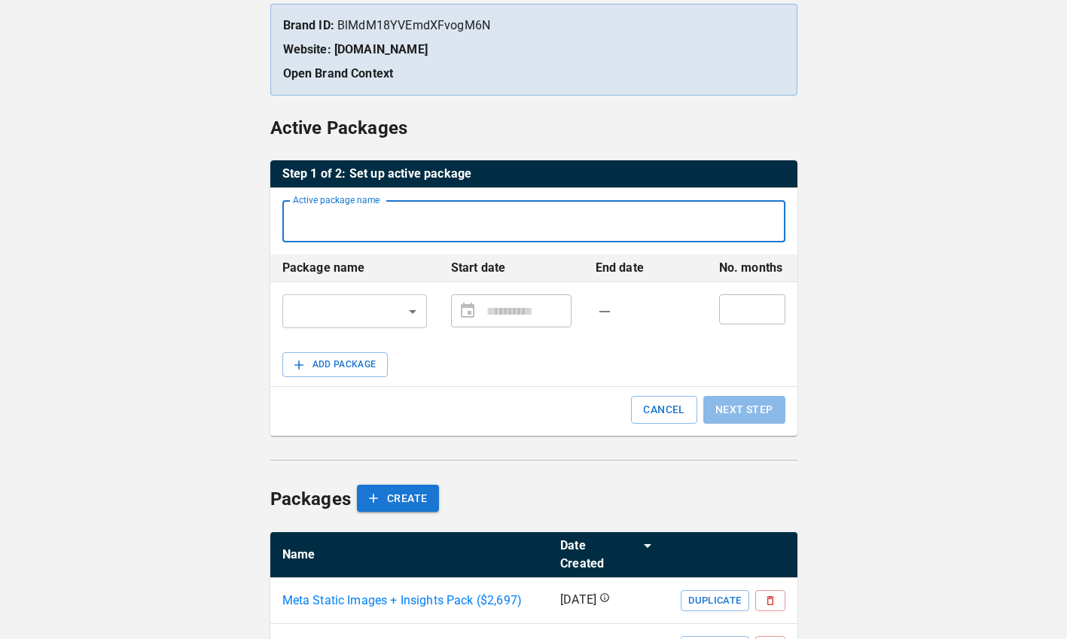
click at [378, 222] on input "Active package name" at bounding box center [533, 221] width 503 height 42
click at [313, 323] on body "**********" at bounding box center [533, 264] width 1067 height 901
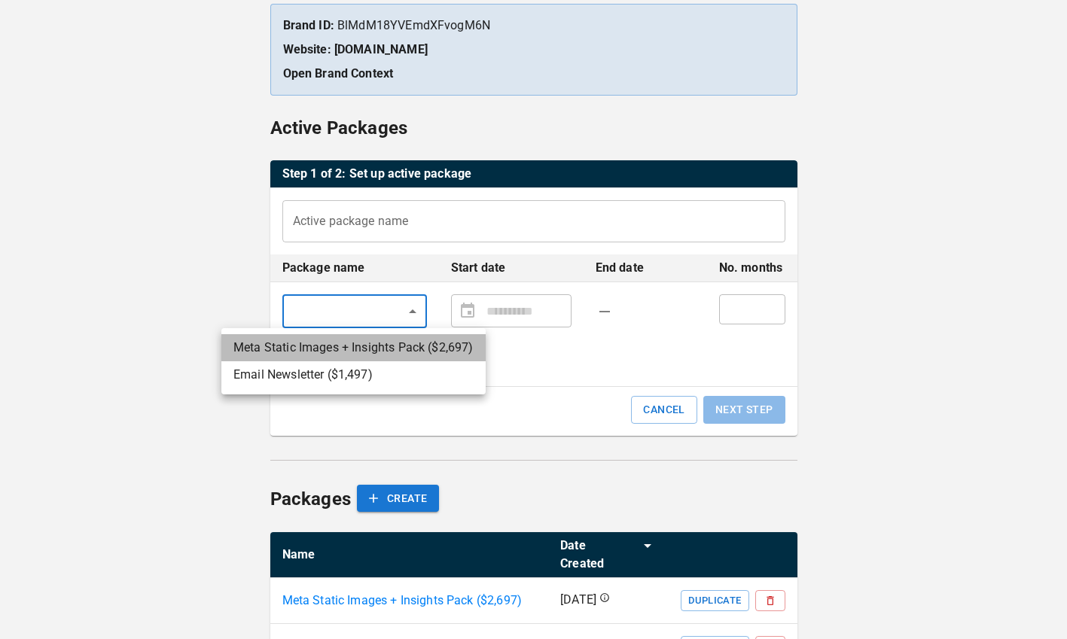
click at [318, 343] on li "Meta Static Images + Insights Pack ($ 2,697 )" at bounding box center [353, 347] width 264 height 27
type input "**********"
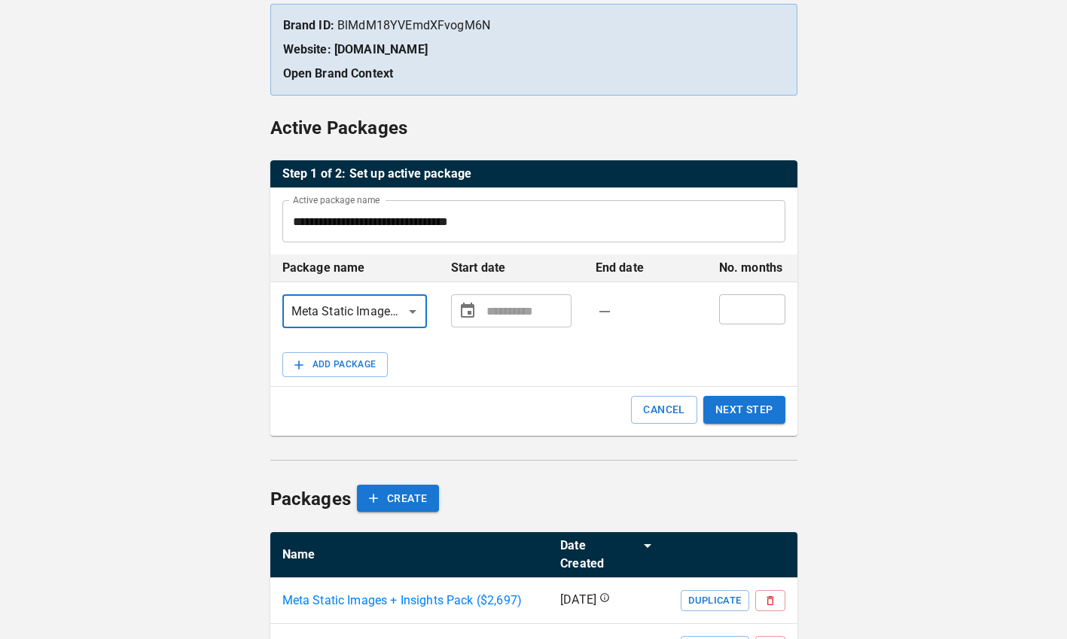
type input "**********"
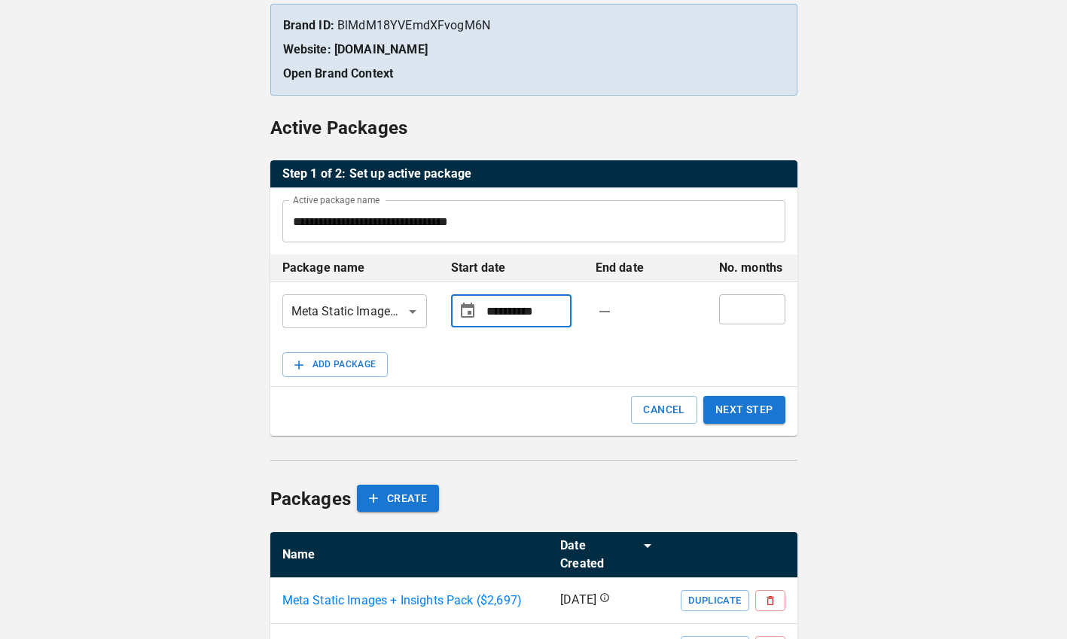
click at [488, 312] on input "**********" at bounding box center [525, 311] width 79 height 30
click at [472, 312] on icon "Choose date" at bounding box center [468, 310] width 14 height 15
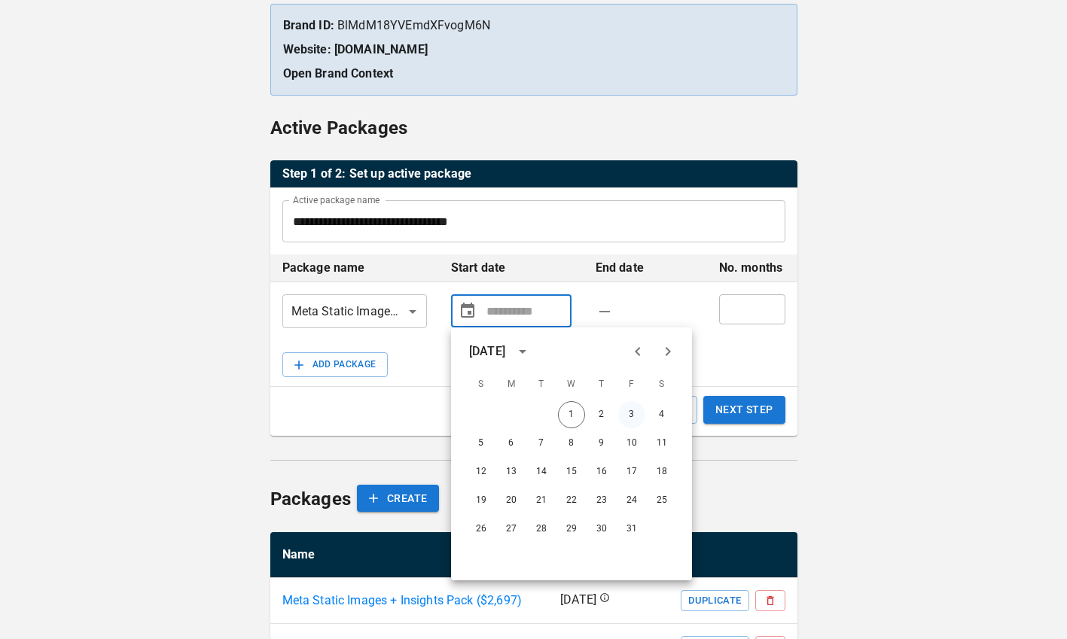
click at [631, 413] on button "3" at bounding box center [631, 414] width 27 height 27
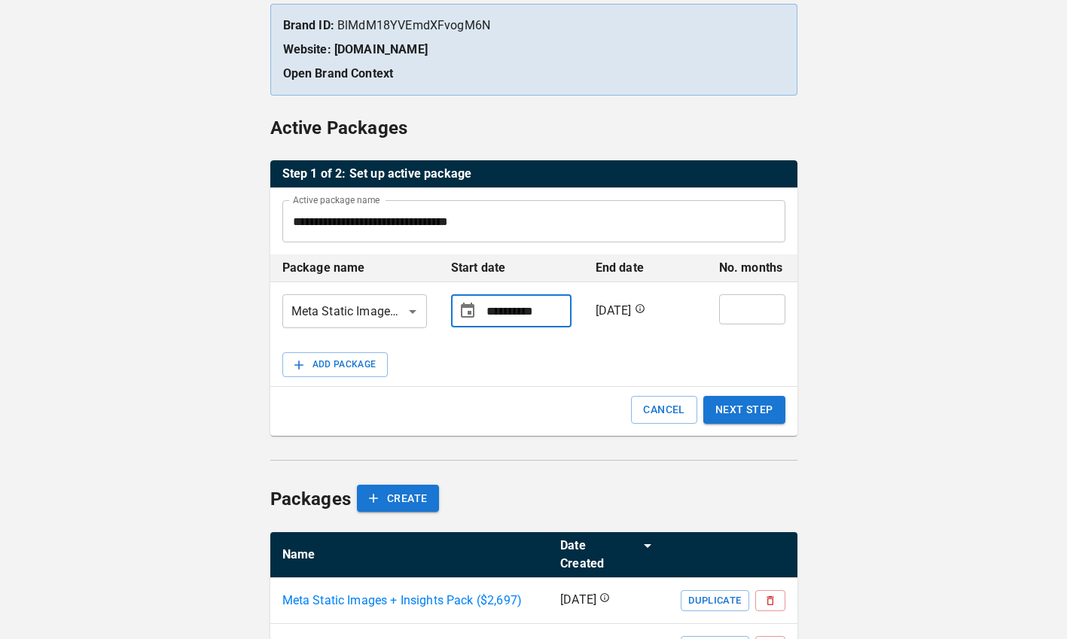
click at [489, 312] on input "**********" at bounding box center [525, 311] width 79 height 30
click at [465, 312] on icon "Choose date, selected date is Oct 3, 2025" at bounding box center [467, 311] width 18 height 18
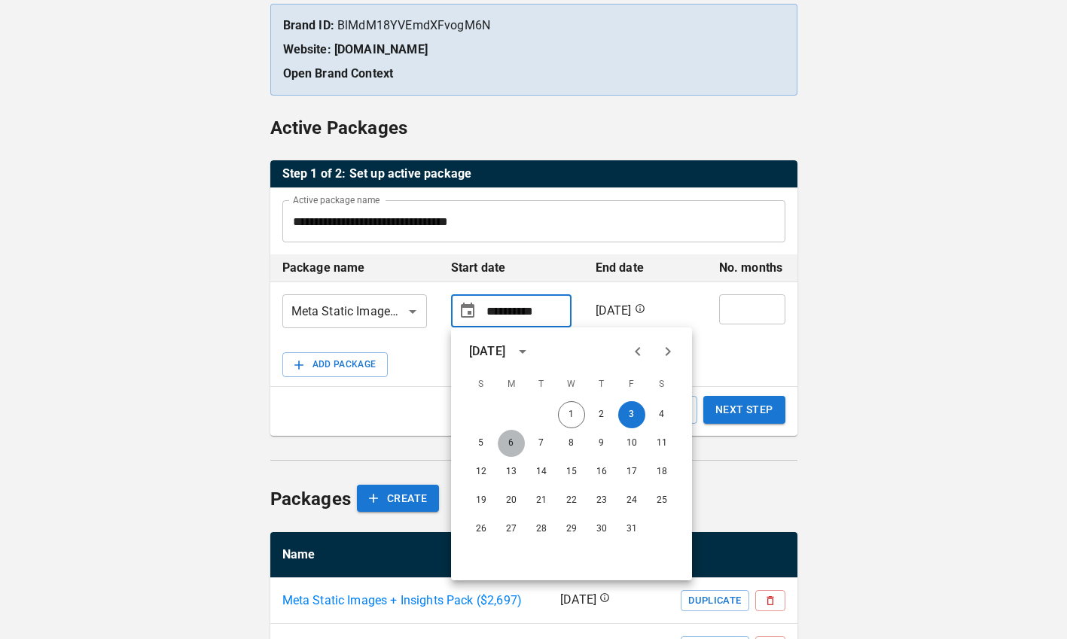
click at [511, 441] on button "6" at bounding box center [511, 443] width 27 height 27
type input "**********"
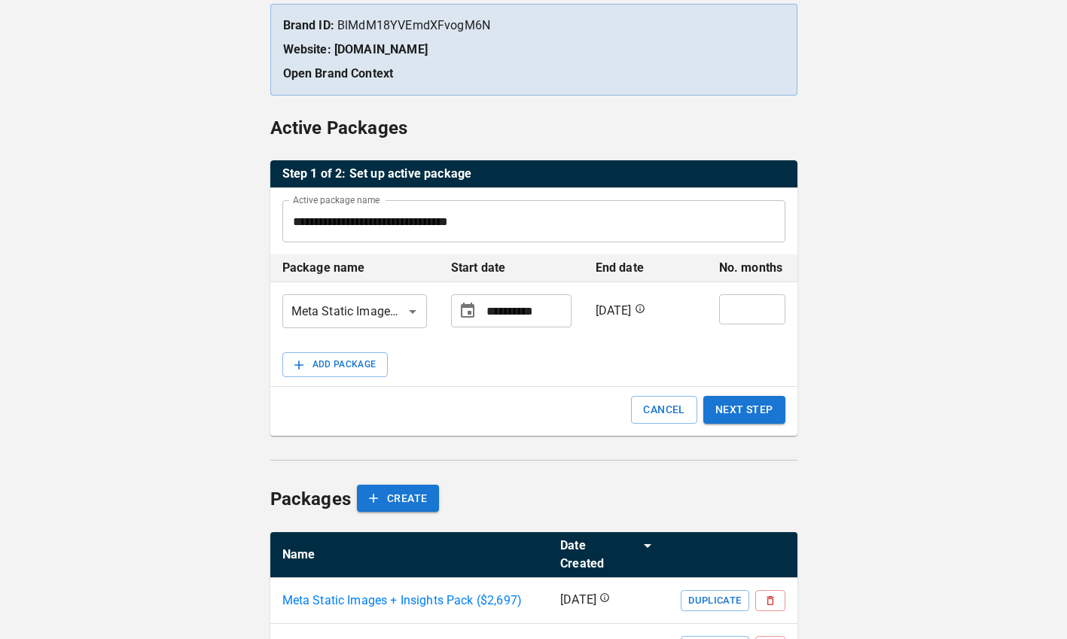
click at [746, 308] on input "*" at bounding box center [752, 309] width 66 height 30
type input "*"
click at [742, 353] on div "ADD PACKAGE CANCEL NEXT STEP" at bounding box center [533, 388] width 527 height 96
click at [750, 404] on button "NEXT STEP" at bounding box center [744, 410] width 82 height 28
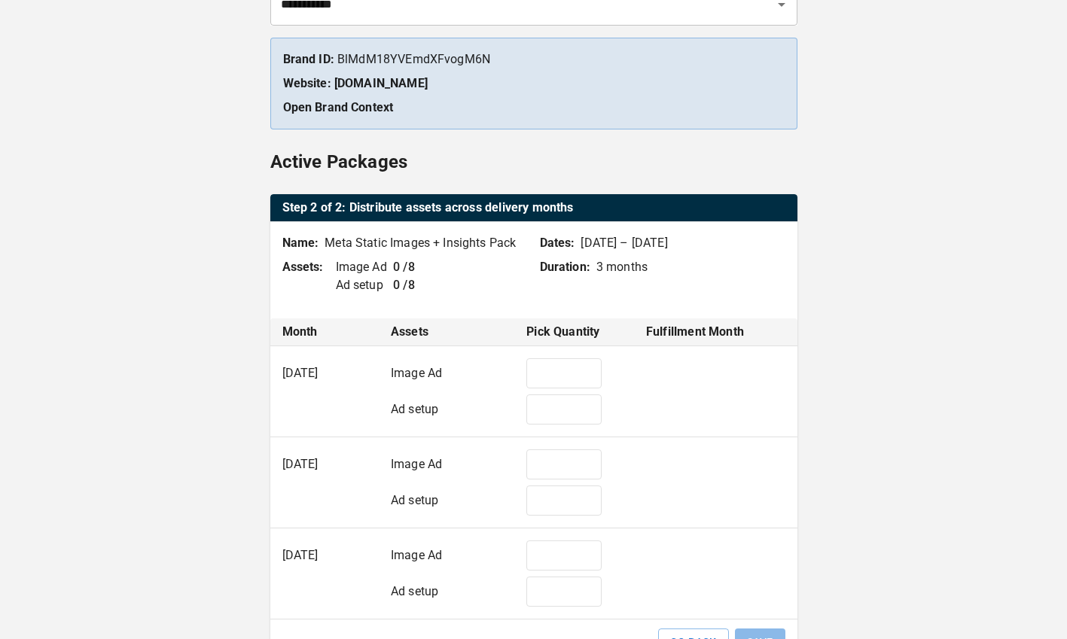
type input "*"
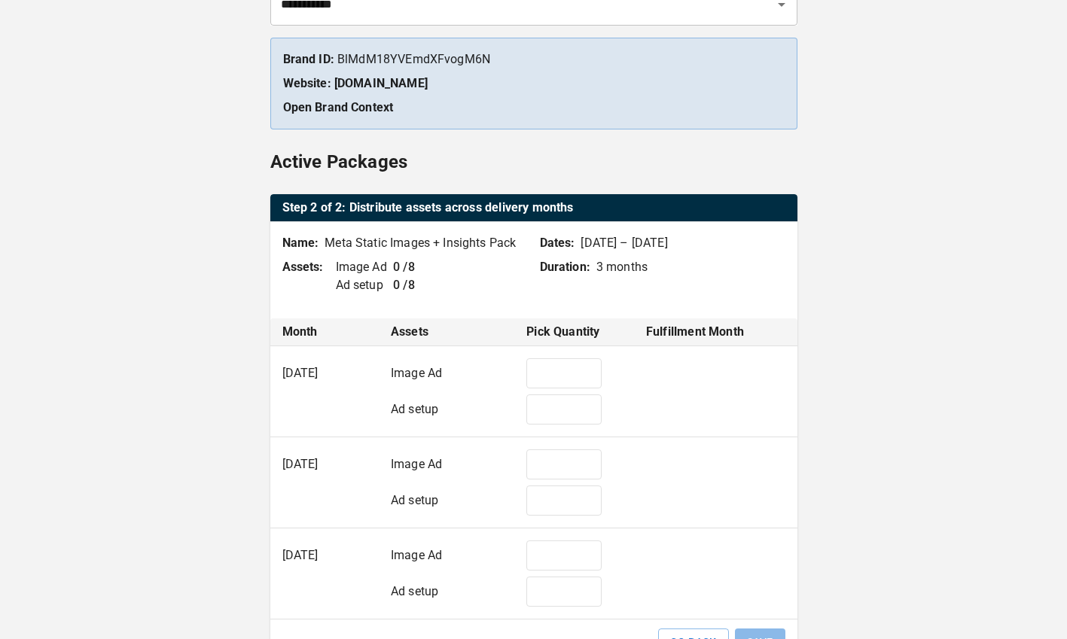
type input "*"
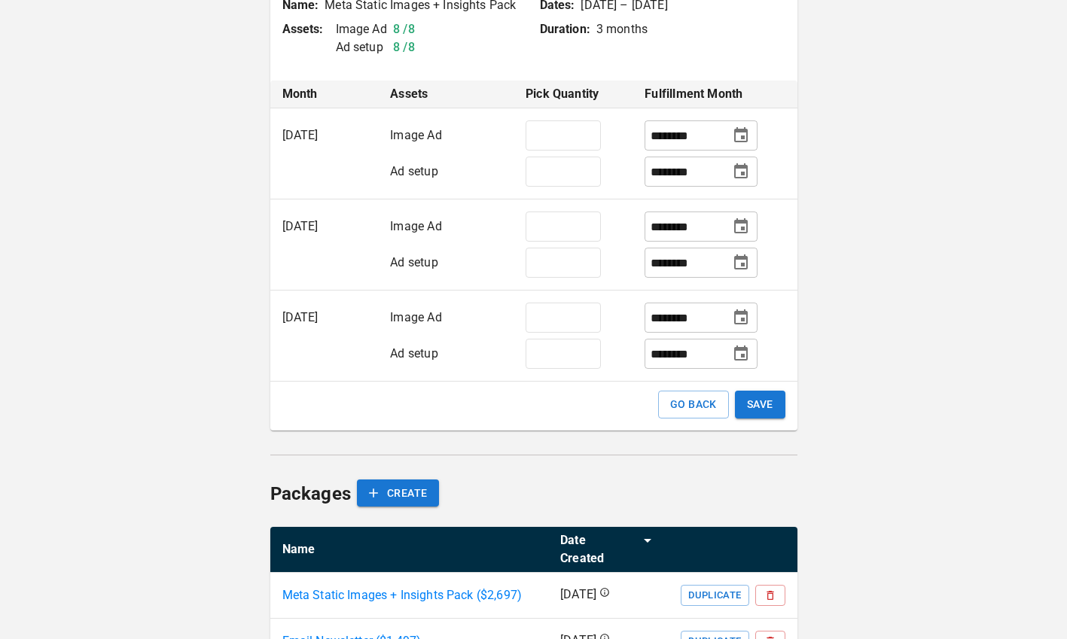
scroll to position [443, 0]
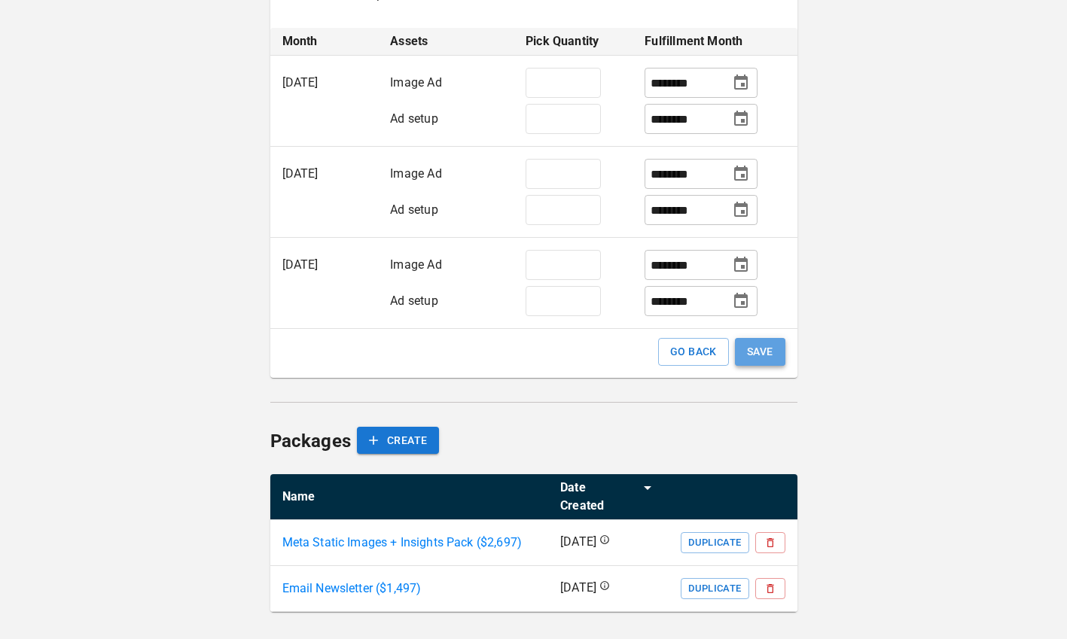
click at [752, 351] on button "SAVE" at bounding box center [760, 352] width 50 height 28
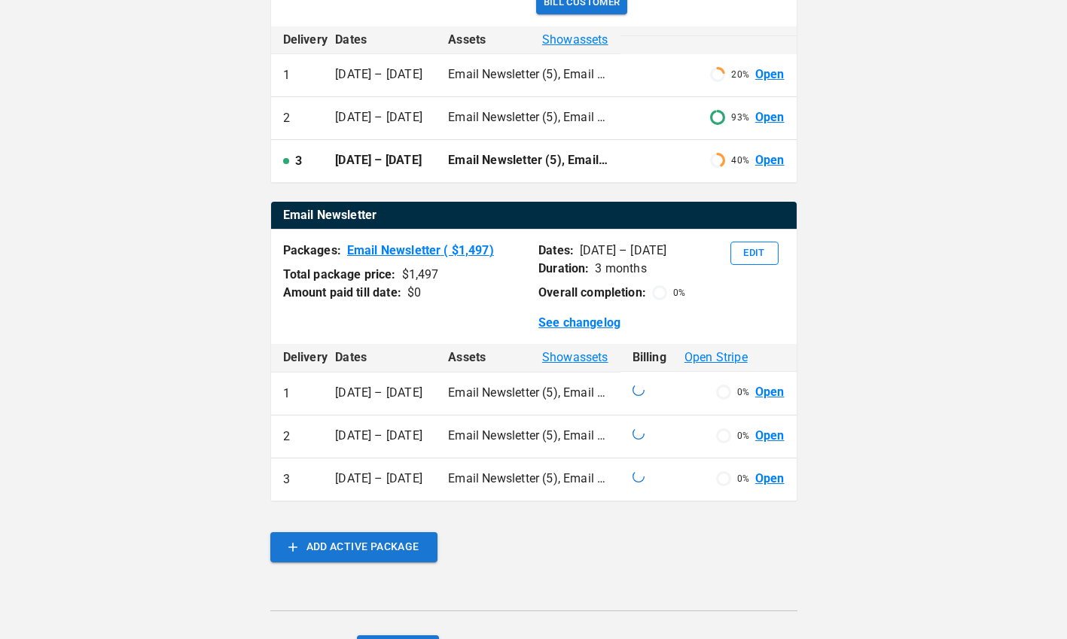
scroll to position [1065, 0]
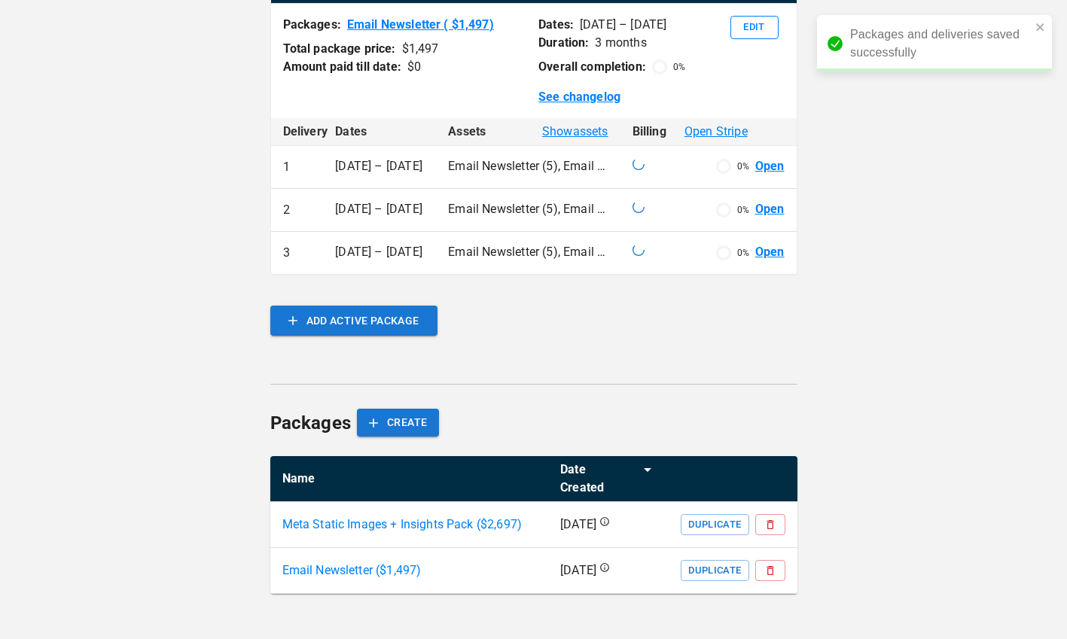
click at [464, 519] on p "Meta Static Images + Insights Pack ($ 2,697 )" at bounding box center [402, 525] width 240 height 18
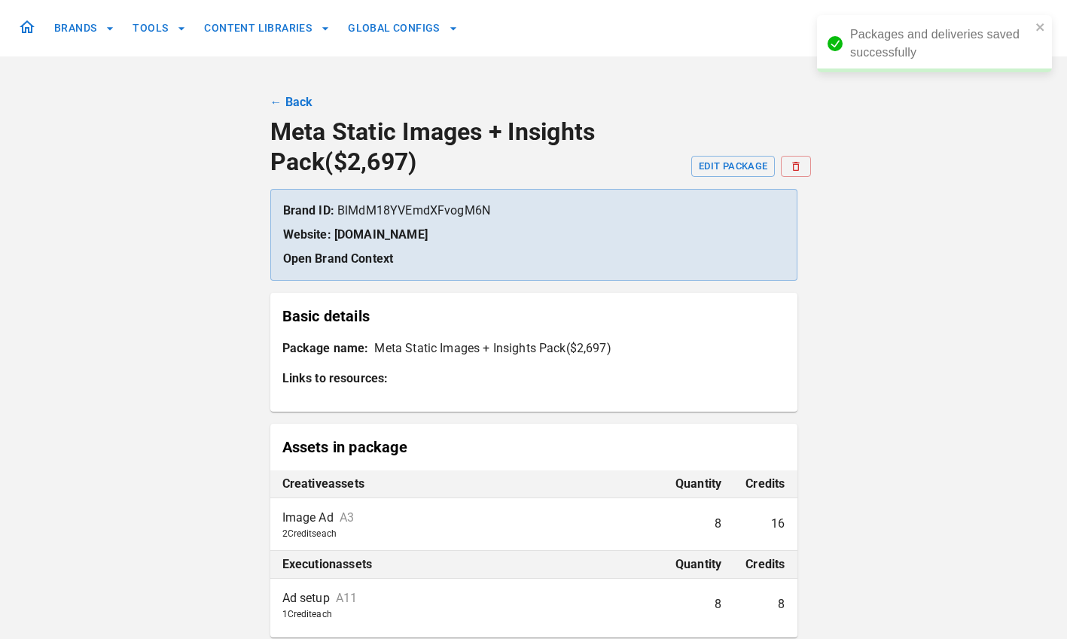
scroll to position [4, 0]
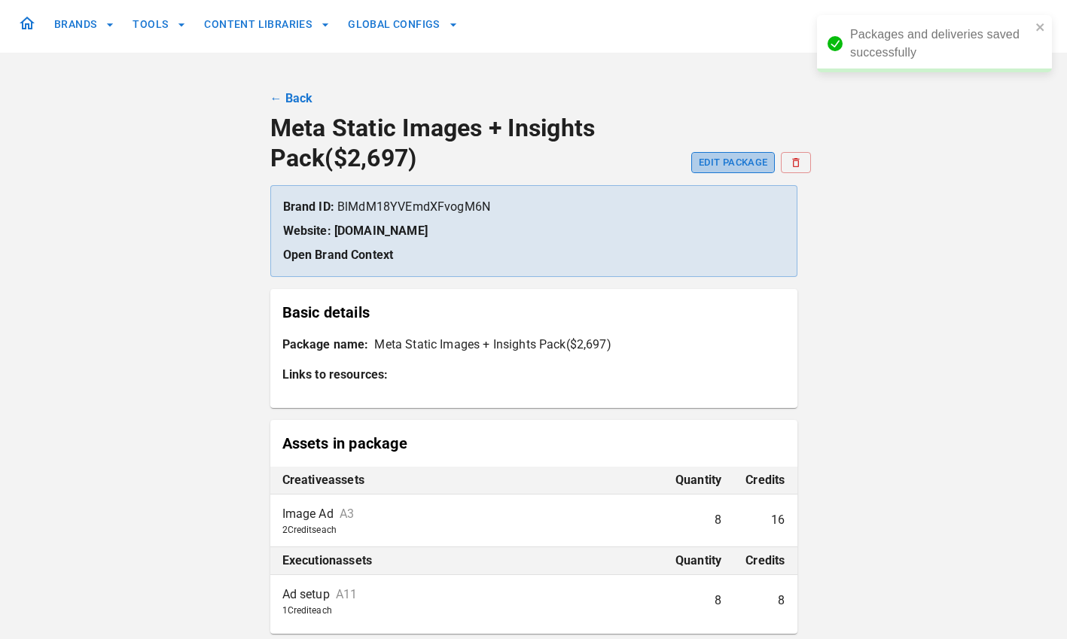
click at [711, 168] on button "EDIT PACKAGE" at bounding box center [733, 162] width 84 height 21
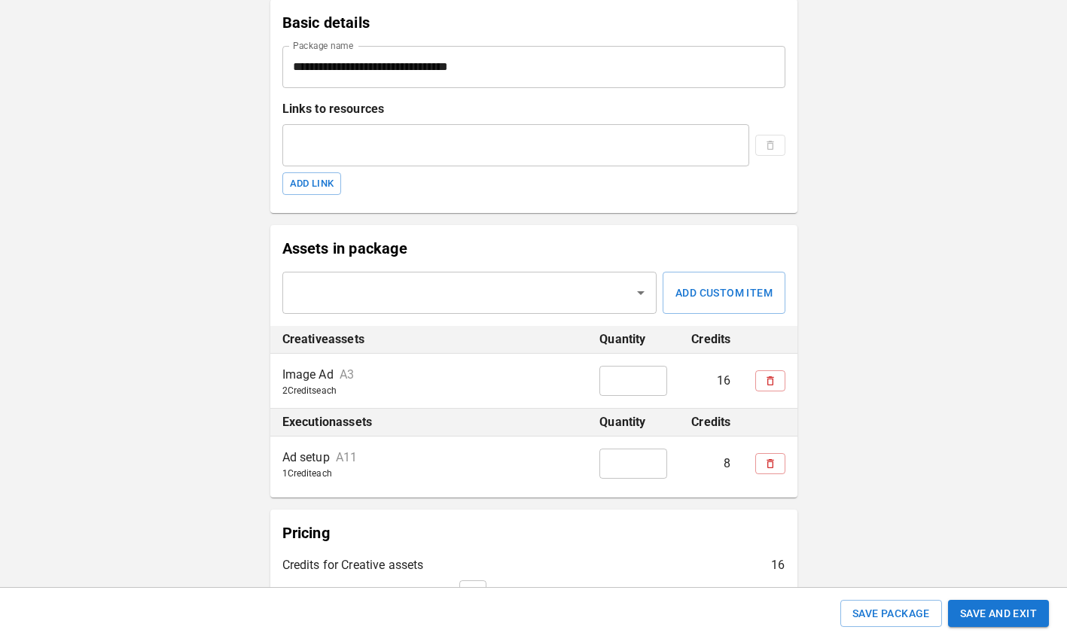
scroll to position [299, 0]
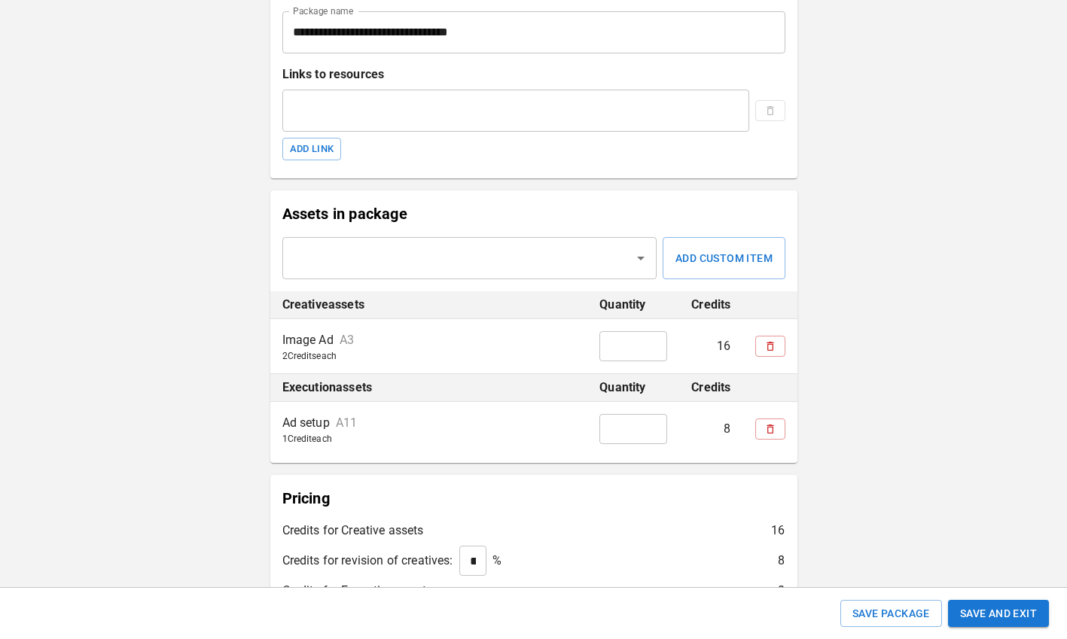
click at [628, 353] on input "*" at bounding box center [633, 346] width 68 height 30
type input "**"
click at [623, 430] on input "*" at bounding box center [633, 429] width 68 height 30
type input "**"
click at [940, 359] on div "**********" at bounding box center [533, 321] width 1067 height 1241
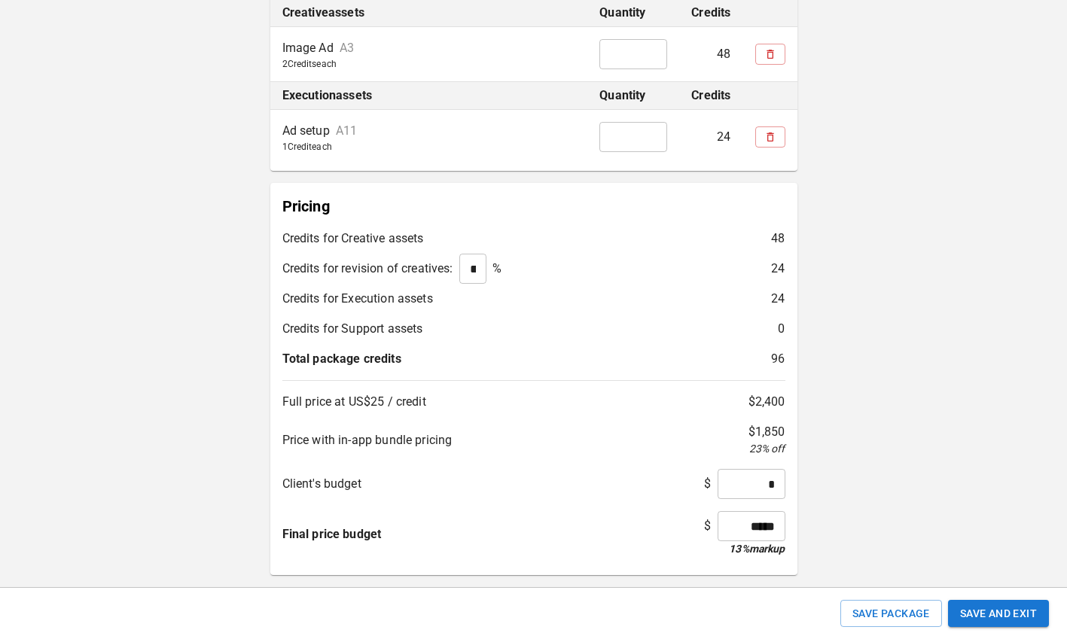
scroll to position [602, 0]
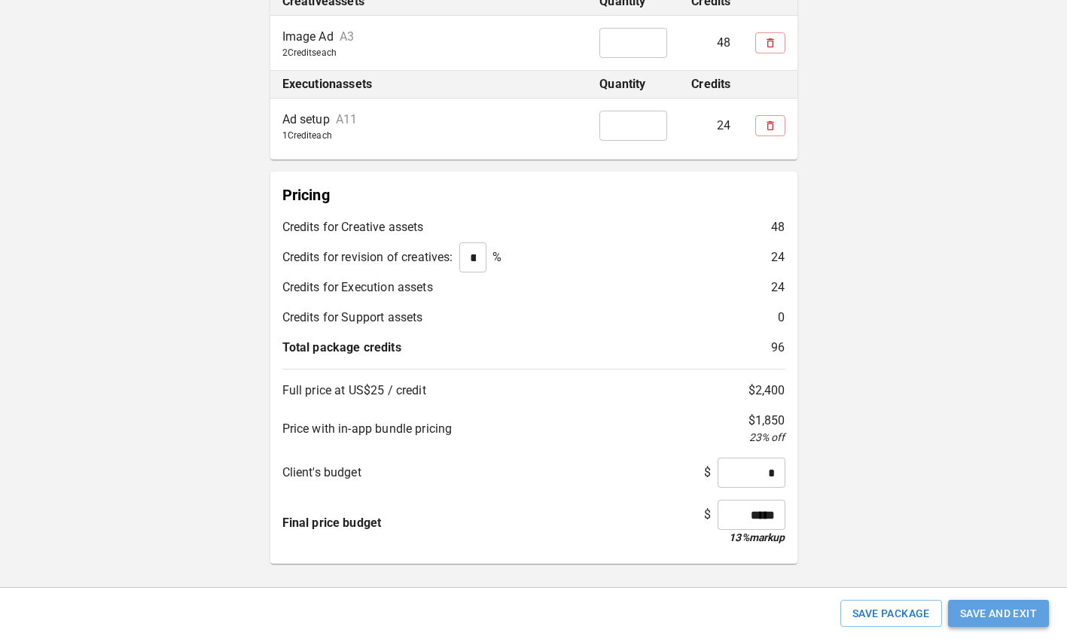
click at [990, 608] on button "Save and Exit" at bounding box center [998, 614] width 101 height 28
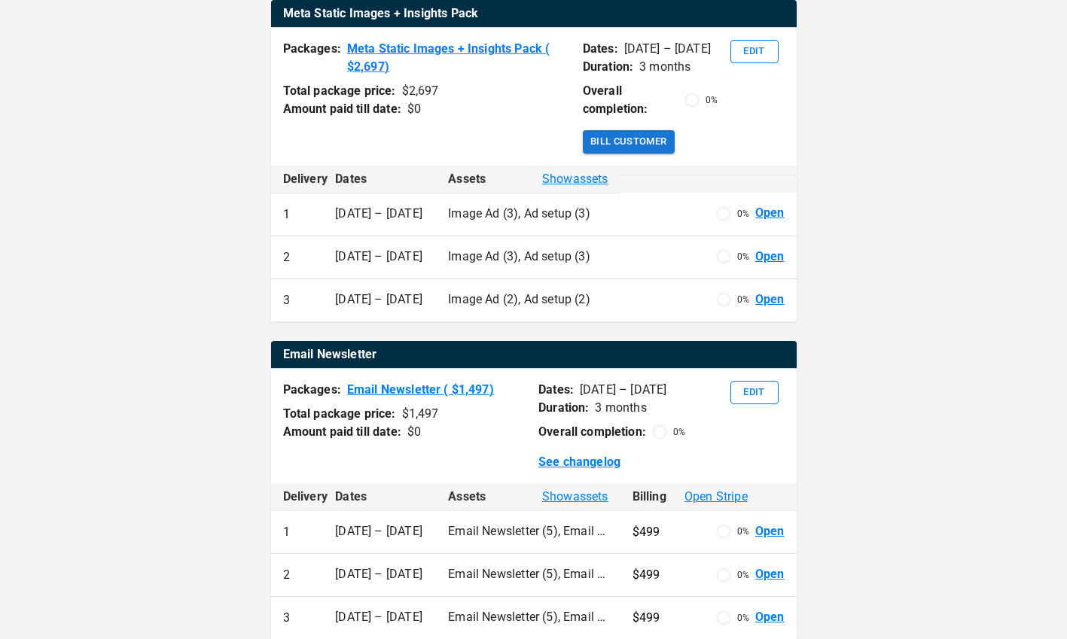
scroll to position [668, 0]
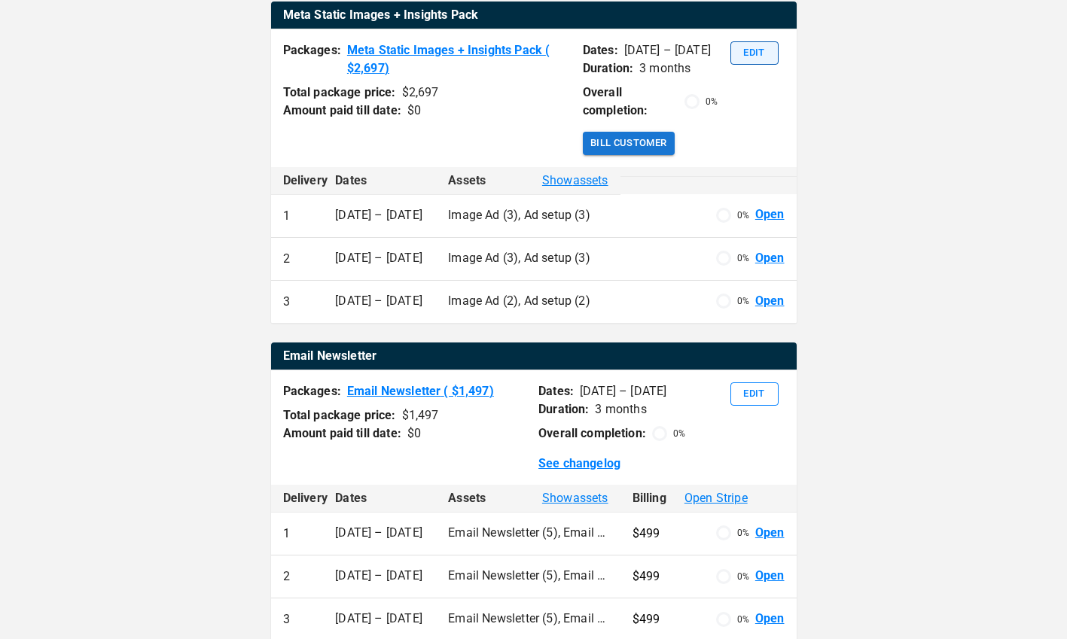
click at [762, 65] on button "Edit" at bounding box center [754, 52] width 48 height 23
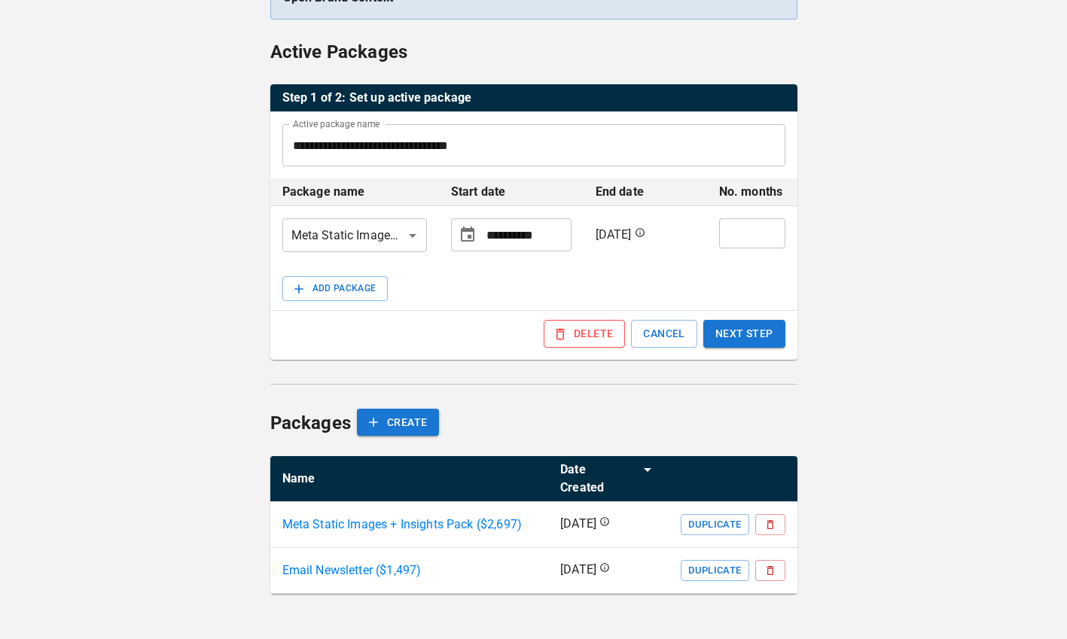
scroll to position [186, 0]
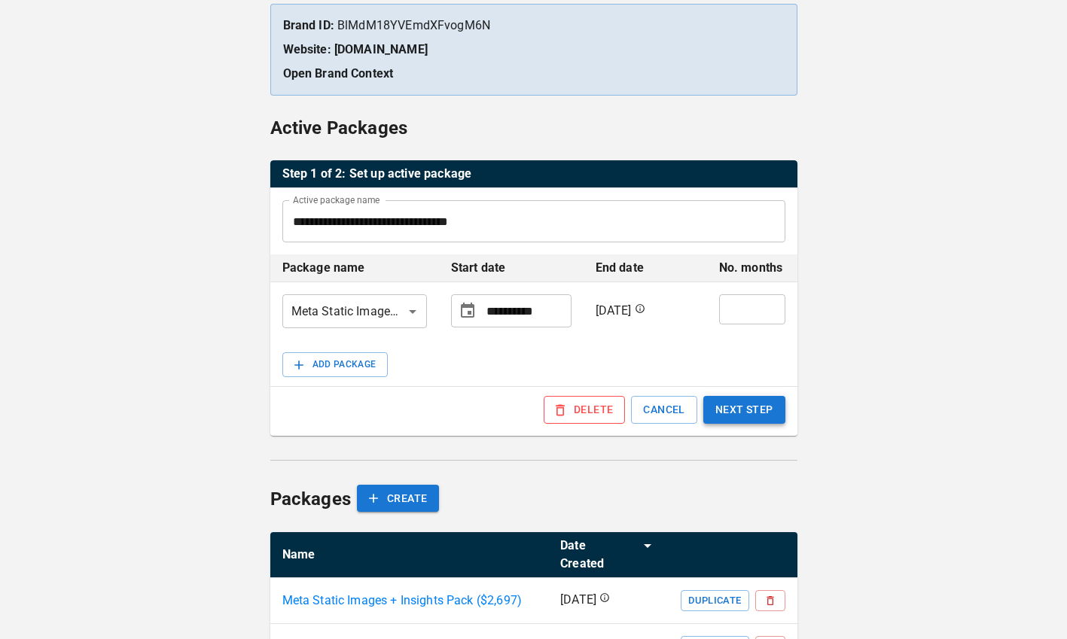
click at [732, 406] on button "NEXT STEP" at bounding box center [744, 410] width 82 height 28
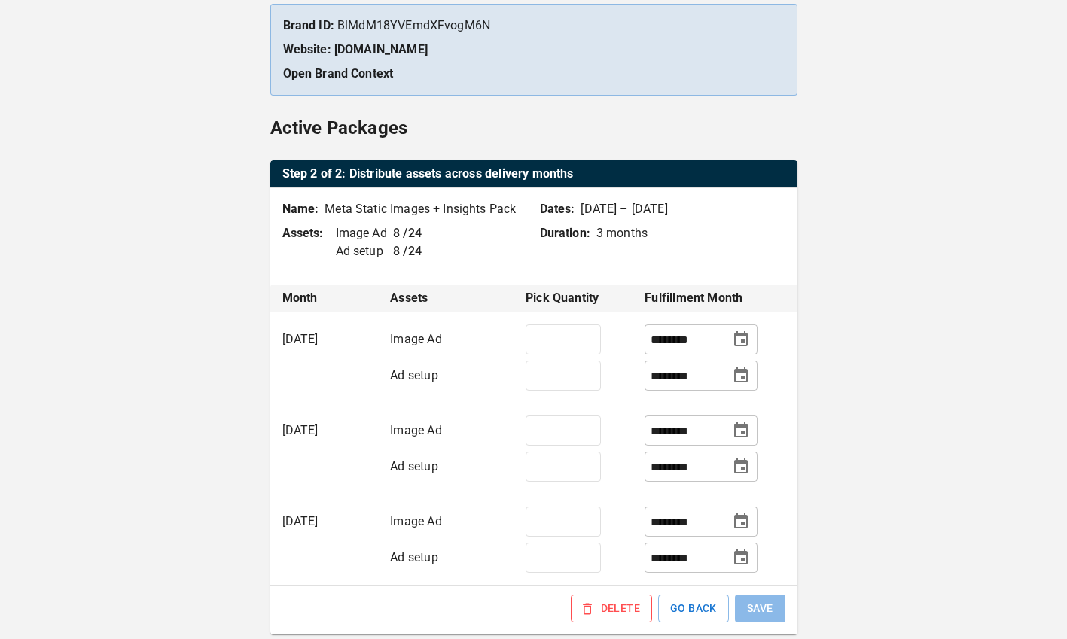
scroll to position [152, 0]
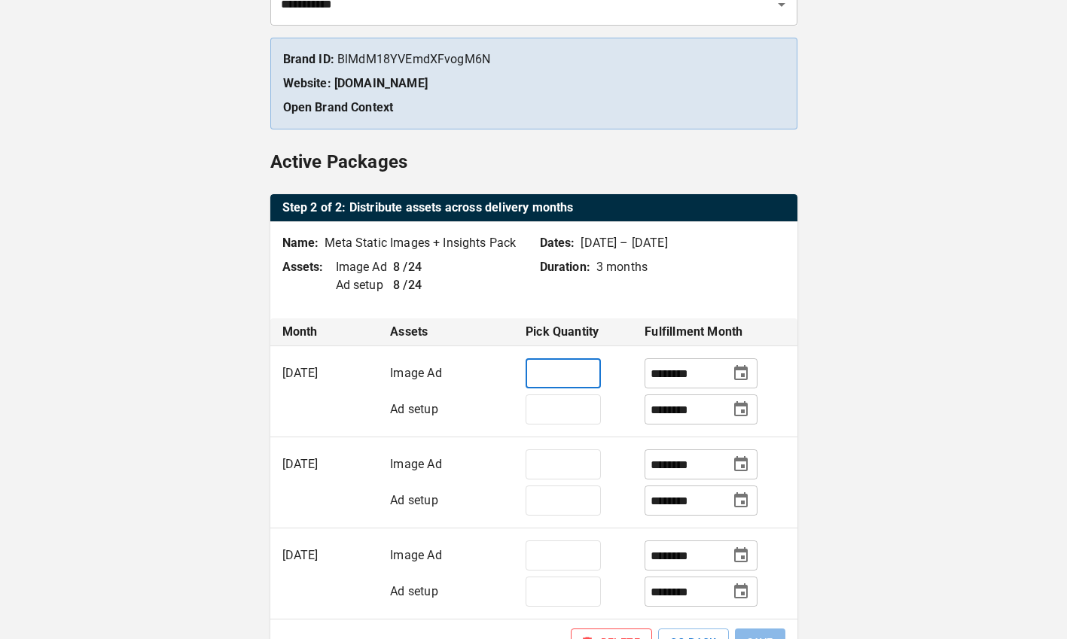
click at [559, 376] on input "*" at bounding box center [563, 373] width 75 height 30
type input "*"
click at [550, 416] on input "*" at bounding box center [563, 410] width 75 height 30
paste input "number"
type input "*"
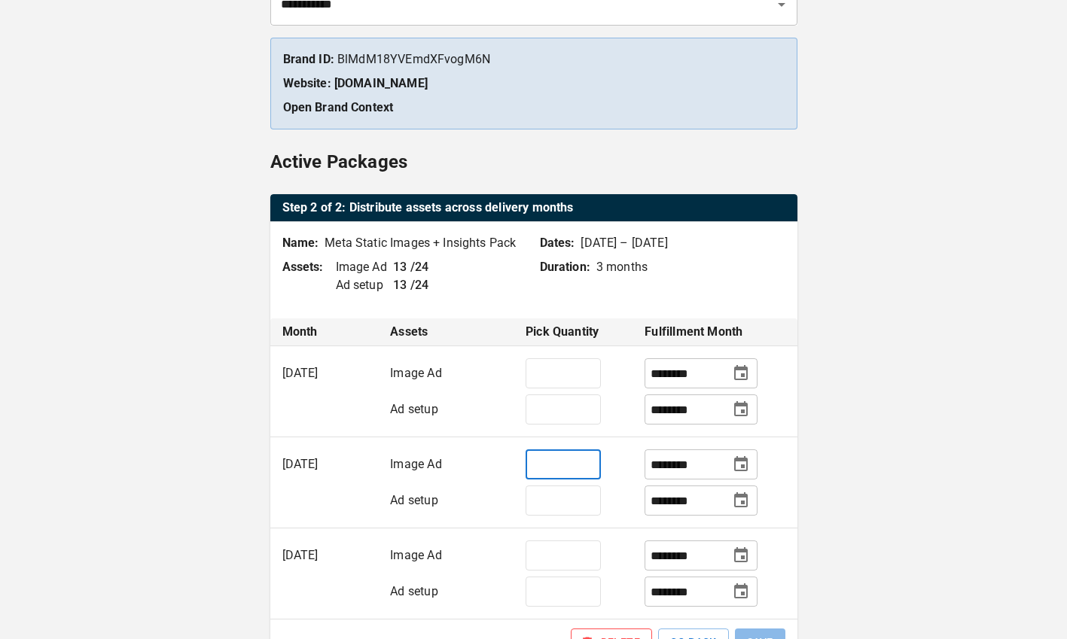
click at [550, 465] on input "*" at bounding box center [563, 464] width 75 height 30
paste input "number"
type input "*"
click at [550, 502] on input "*" at bounding box center [563, 501] width 75 height 30
paste input "number"
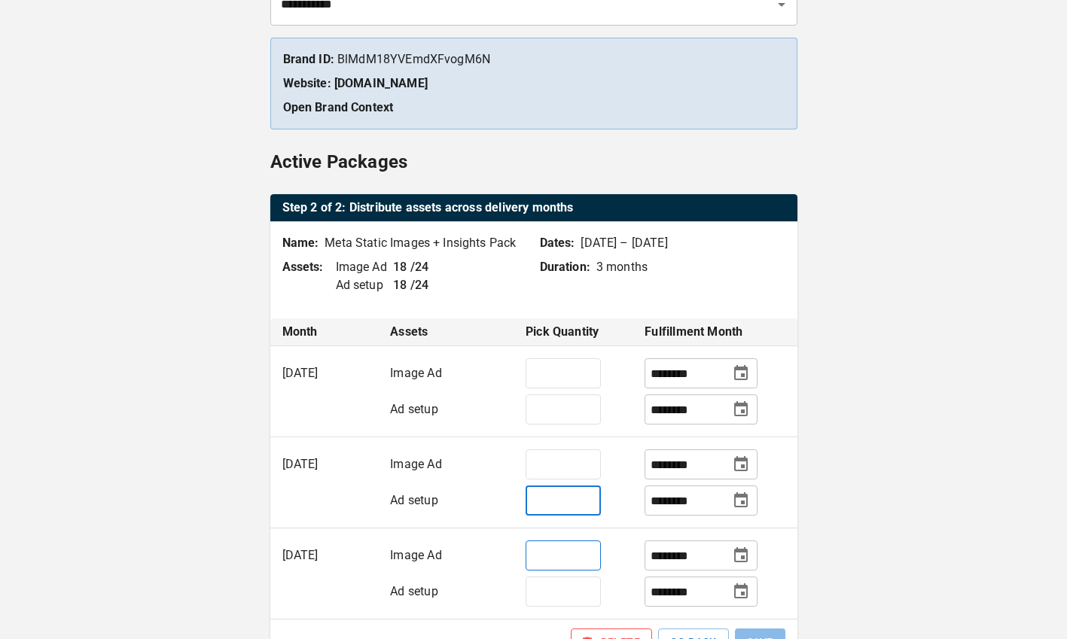
type input "*"
click at [560, 559] on input "*" at bounding box center [563, 556] width 75 height 30
paste input "number"
type input "*"
click at [560, 585] on input "*" at bounding box center [563, 592] width 75 height 30
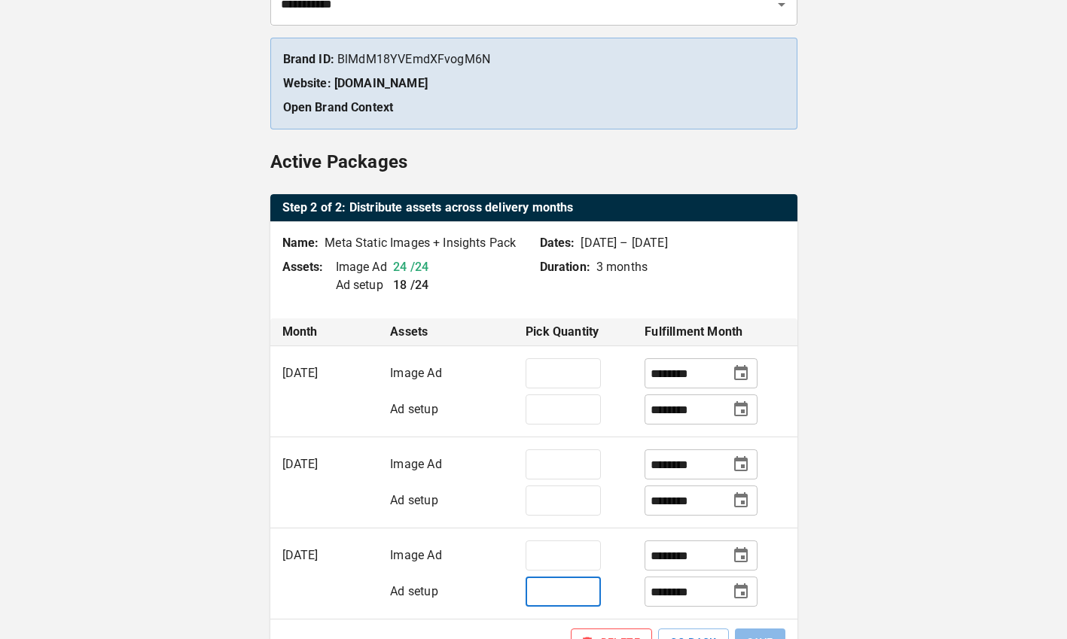
paste input "number"
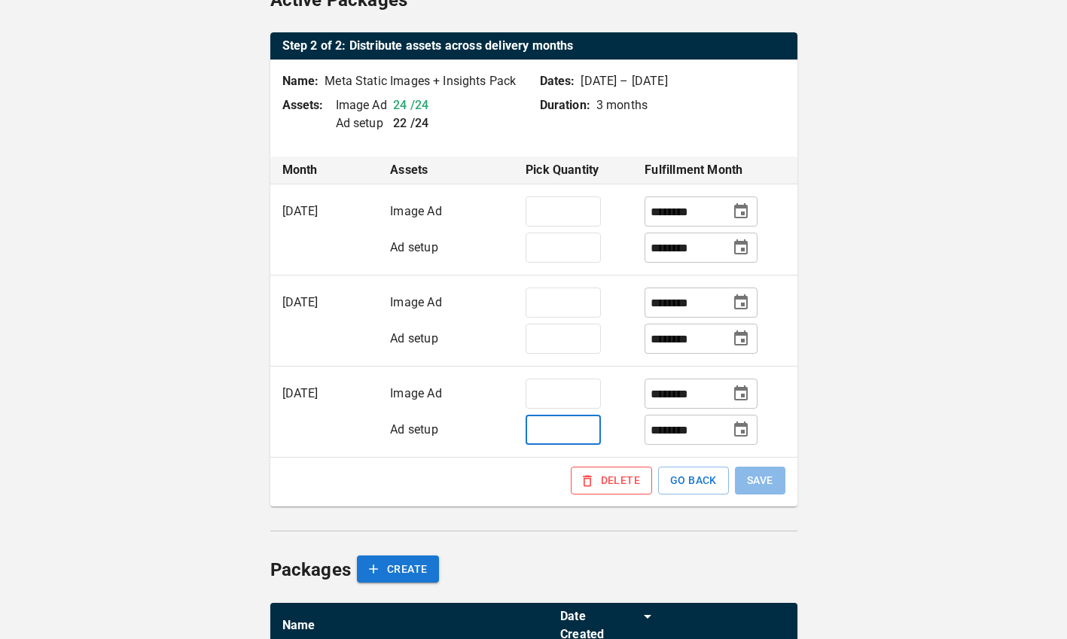
scroll to position [330, 0]
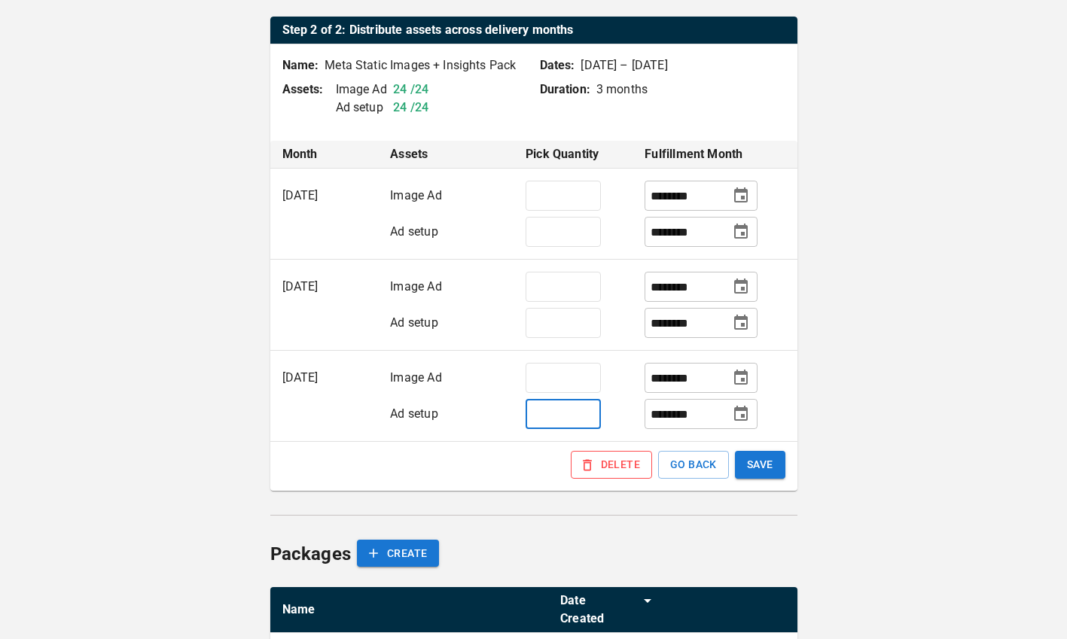
type input "*"
click at [807, 433] on div "**********" at bounding box center [533, 220] width 1067 height 1100
click at [756, 458] on button "SAVE" at bounding box center [760, 465] width 50 height 28
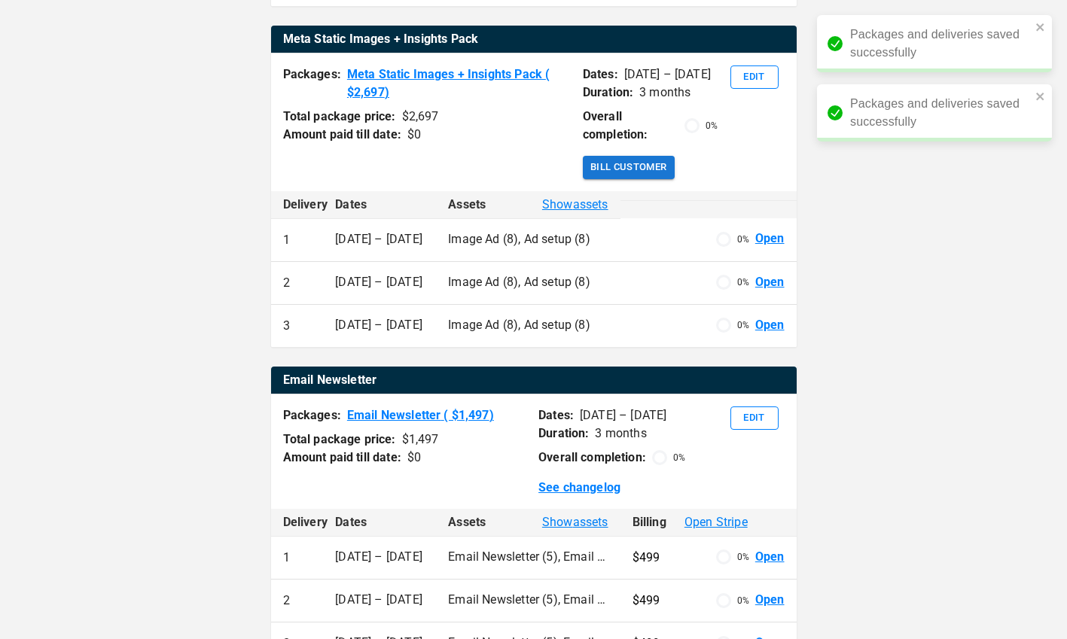
scroll to position [641, 0]
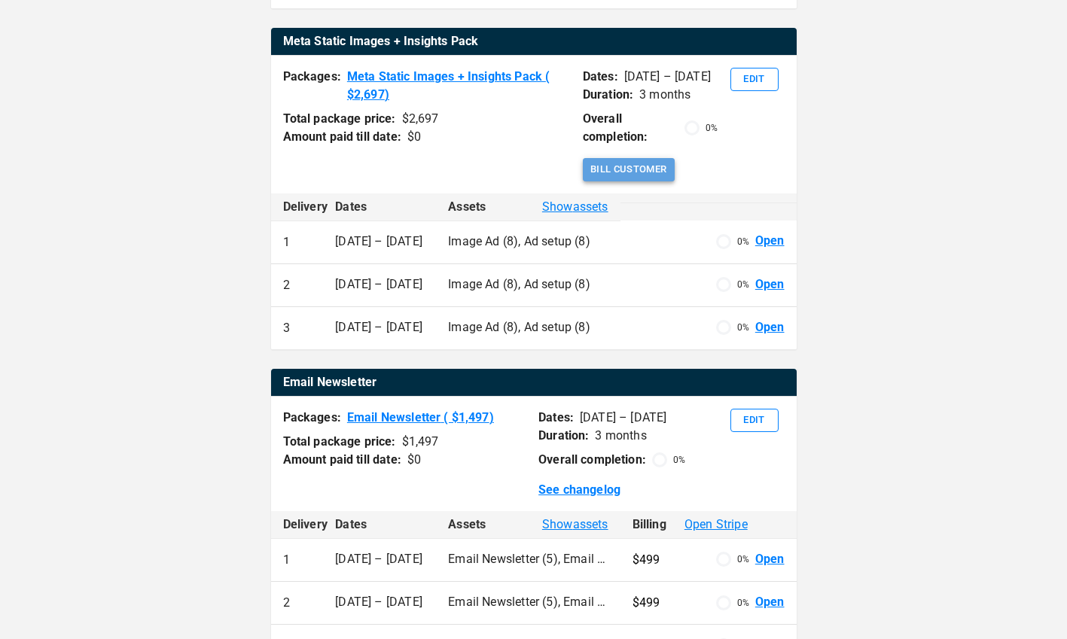
click at [647, 181] on button "Bill Customer" at bounding box center [629, 169] width 92 height 23
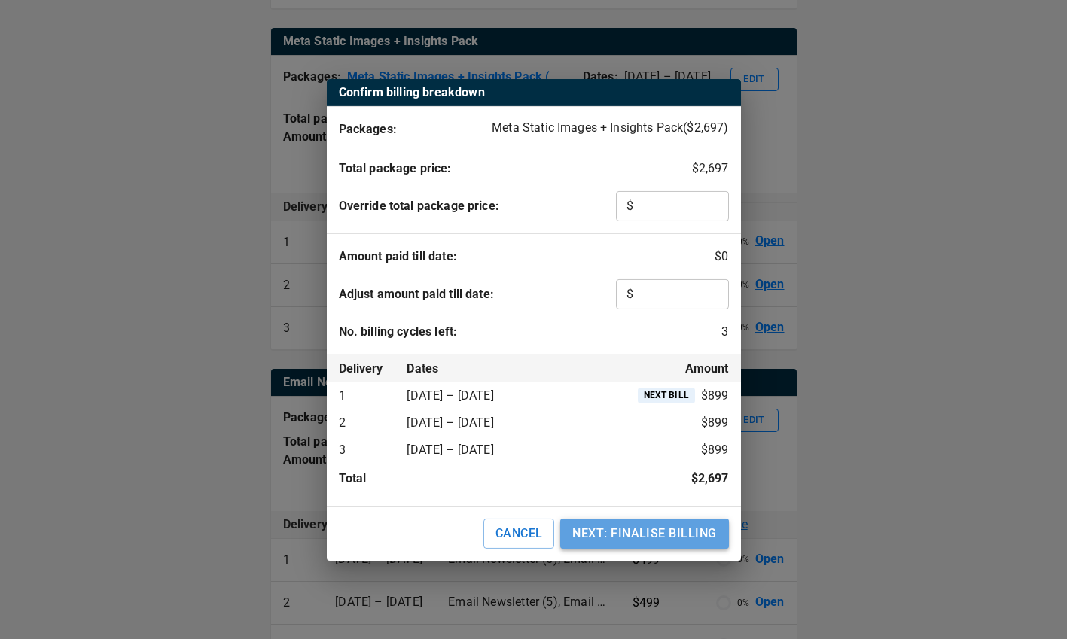
click at [648, 532] on button "NEXT: FINALISE BILLING" at bounding box center [644, 534] width 168 height 30
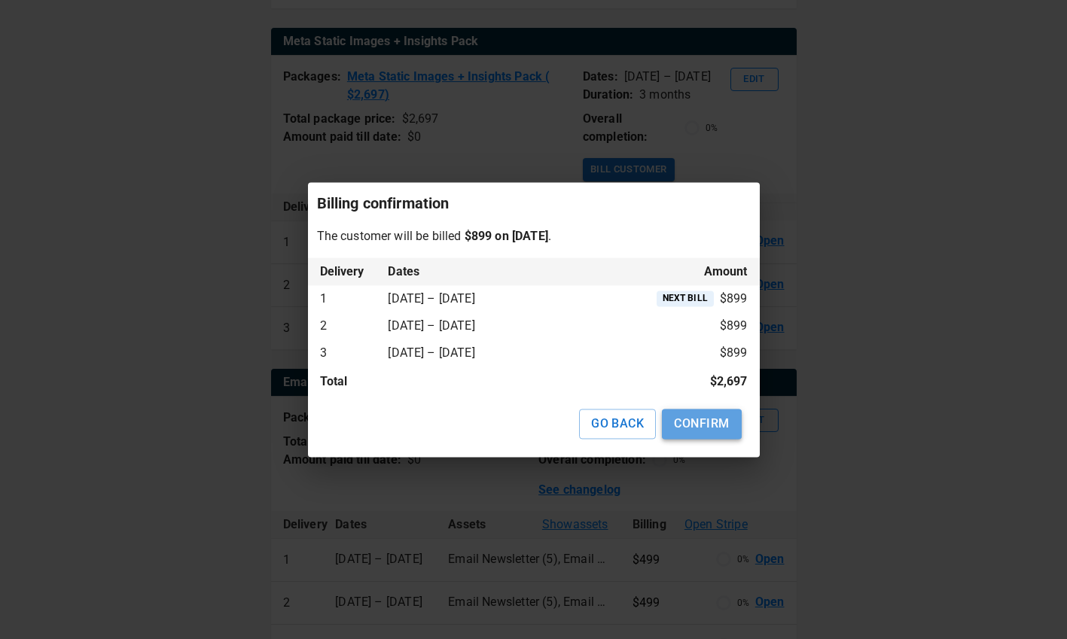
click at [694, 428] on button "CONFIRM" at bounding box center [701, 424] width 79 height 30
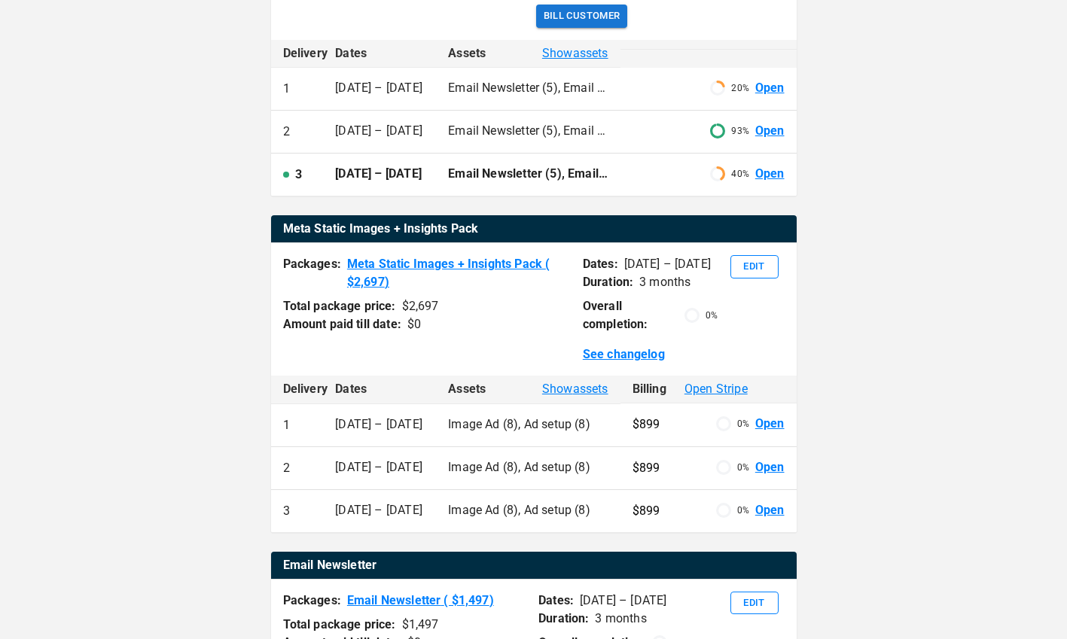
scroll to position [466, 0]
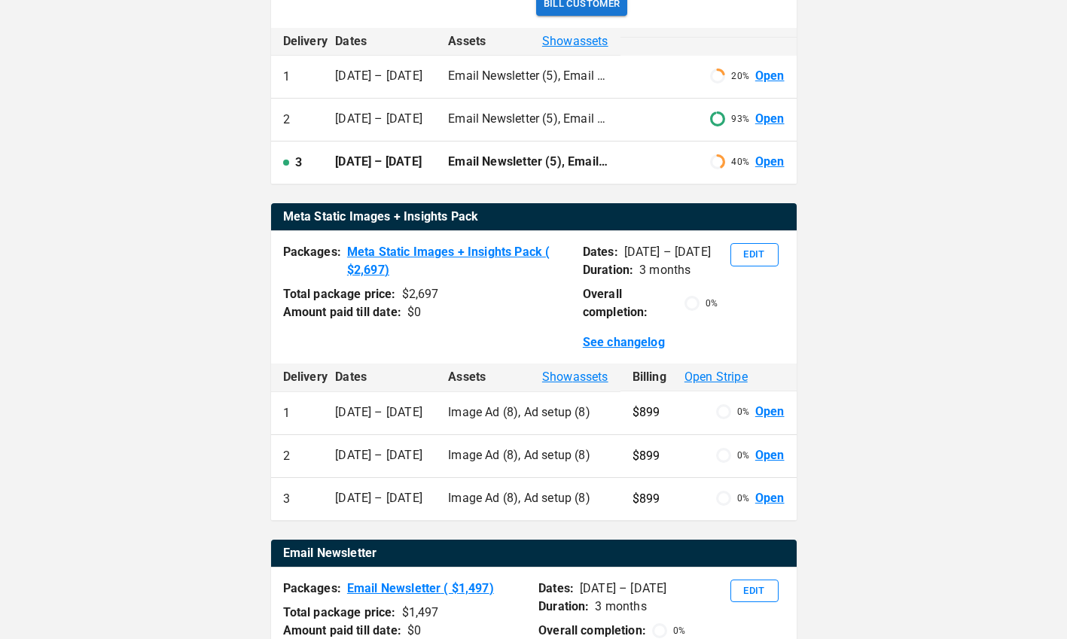
click at [760, 421] on link "Open" at bounding box center [769, 412] width 29 height 17
